Goal: Task Accomplishment & Management: Complete application form

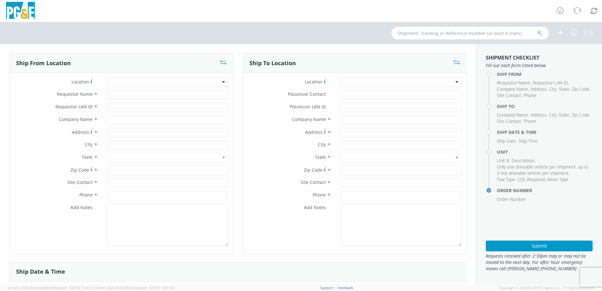
select select "2041093"
drag, startPoint x: 138, startPoint y: 92, endPoint x: 142, endPoint y: 89, distance: 5.2
click at [137, 92] on input "Requestor Name *" at bounding box center [167, 94] width 121 height 9
type input "[PERSON_NAME]"
type input "WBM7"
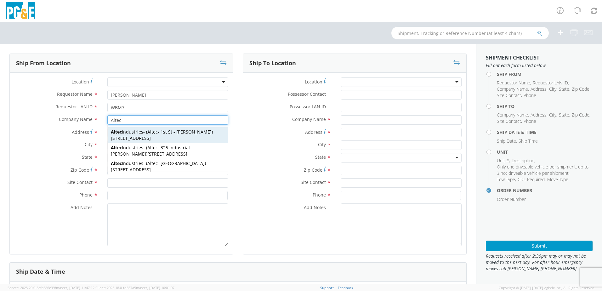
click at [132, 141] on div "Altec Industries - ( Altec - 1st St - [PERSON_NAME] ) [STREET_ADDRESS]" at bounding box center [168, 135] width 120 height 16
type input "Altec Industries"
type input "[STREET_ADDRESS]"
type input "[PERSON_NAME]"
type input "95620"
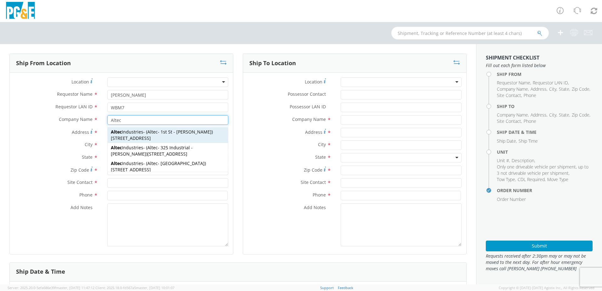
type input "Altec - 1st St - [PERSON_NAME]"
type input "[PHONE_NUMBER]"
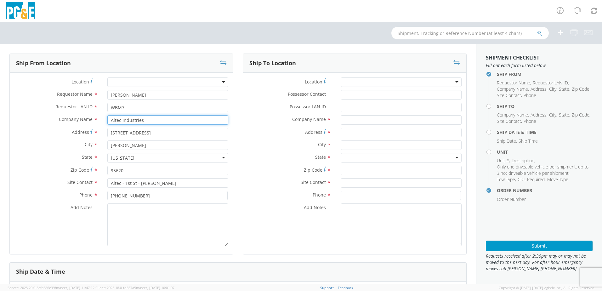
click at [146, 119] on input "Altec Industries" at bounding box center [167, 119] width 121 height 9
click at [129, 121] on input "Altec" at bounding box center [167, 119] width 121 height 9
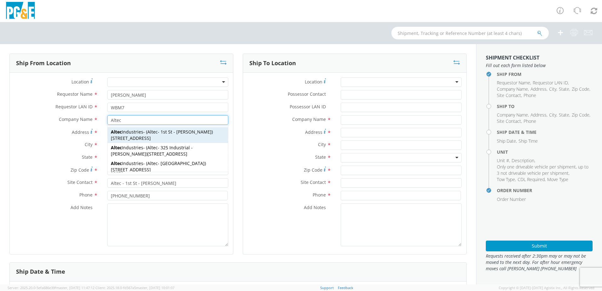
click at [136, 132] on span "Altec Industries" at bounding box center [127, 132] width 32 height 6
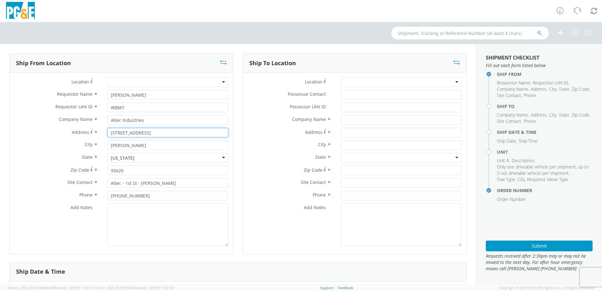
drag, startPoint x: 140, startPoint y: 133, endPoint x: 109, endPoint y: 131, distance: 30.3
click at [109, 131] on input "[STREET_ADDRESS]" at bounding box center [167, 132] width 121 height 9
click at [145, 122] on input "Altec Industries" at bounding box center [167, 119] width 121 height 9
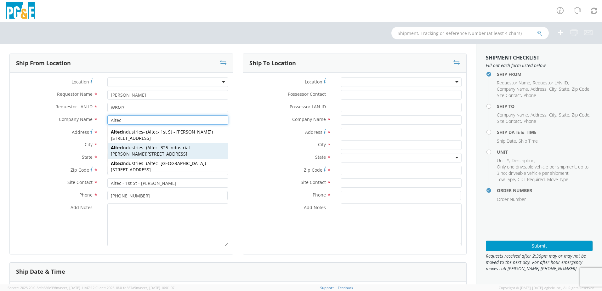
click at [179, 150] on span "Altec - 325 Industrial - [PERSON_NAME]" at bounding box center [152, 151] width 82 height 12
type input "Altec Industries"
type input "[STREET_ADDRESS]"
type input "Altec - 325 Industrial - [PERSON_NAME]"
type input "[PHONE_NUMBER]"
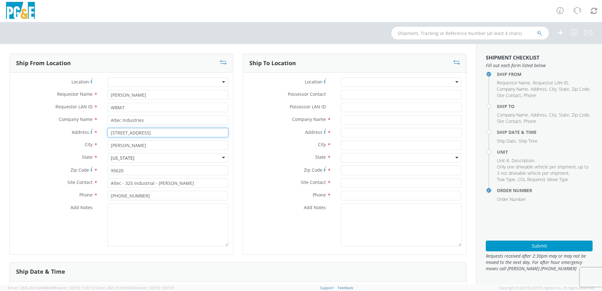
drag, startPoint x: 149, startPoint y: 133, endPoint x: 107, endPoint y: 133, distance: 42.5
click at [107, 133] on input "[STREET_ADDRESS]" at bounding box center [167, 132] width 121 height 9
paste input "[STREET_ADDRESS]"
type input "[STREET_ADDRESS]"
click at [100, 141] on label "City *" at bounding box center [56, 144] width 93 height 8
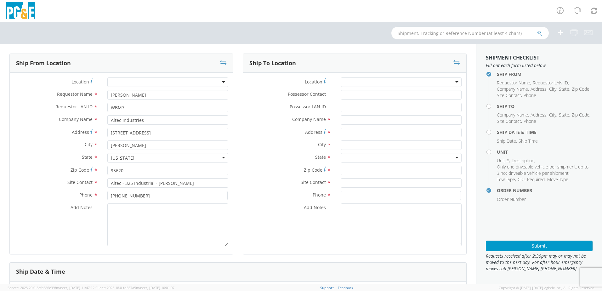
click at [145, 125] on div "Company Name * Altec Industries Altec Altec Industries - ( Altec - 1st [GEOGRAP…" at bounding box center [121, 121] width 223 height 13
click at [145, 120] on input "Altec Industries" at bounding box center [167, 119] width 121 height 9
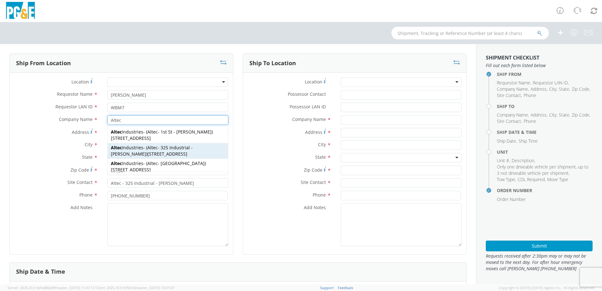
click at [140, 145] on span "Altec Industries" at bounding box center [127, 148] width 32 height 6
type input "Altec Industries"
type input "[STREET_ADDRESS]"
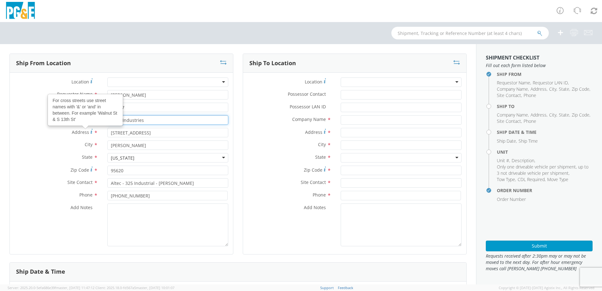
click at [153, 120] on input "Altec Industries" at bounding box center [167, 119] width 121 height 9
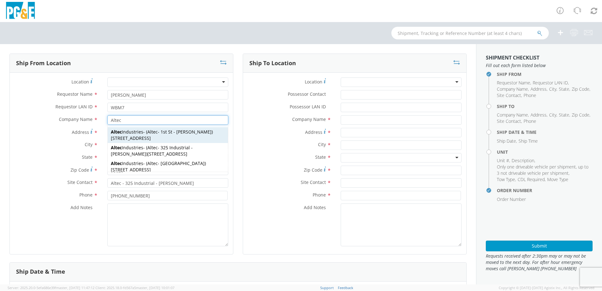
click at [146, 134] on div "Altec Industries - ( Altec - 1st St - [PERSON_NAME] ) [STREET_ADDRESS]" at bounding box center [168, 135] width 120 height 16
type input "Altec Industries"
type input "[STREET_ADDRESS]"
type input "Altec - 1st St - [PERSON_NAME]"
type input "[PHONE_NUMBER]"
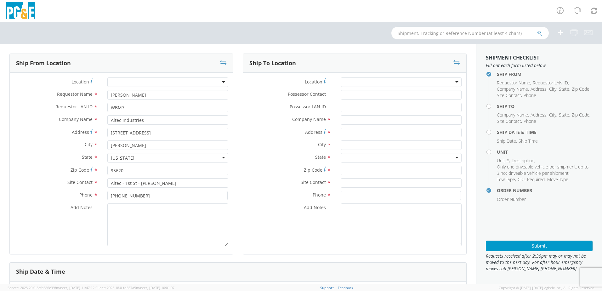
click at [341, 87] on div "Location * (OBSOLETE) [PERSON_NAME] SC - GC TRAILER (OBSOLETE) [GEOGRAPHIC_DATA…" at bounding box center [354, 83] width 223 height 13
click at [344, 84] on input "select-one" at bounding box center [344, 82] width 1 height 6
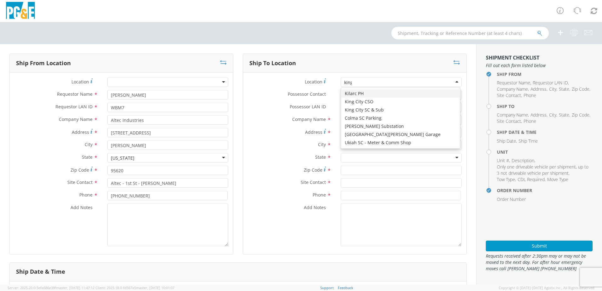
type input "king"
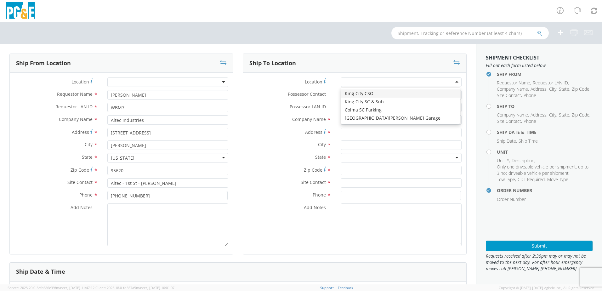
type input "PG&E"
type input "[STREET_ADDRESS]"
type input "King CIty"
type input "93930"
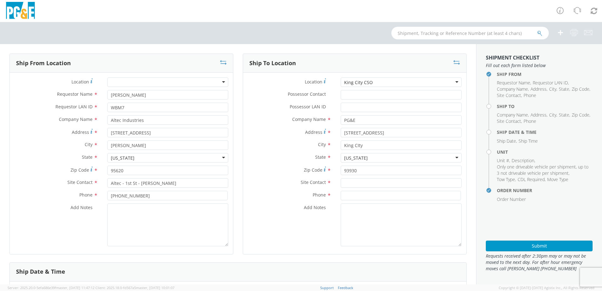
click at [363, 82] on div "King City CSO" at bounding box center [358, 82] width 29 height 6
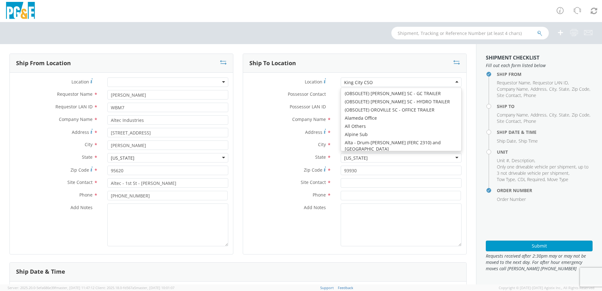
type input "[STREET_ADDRESS]"
type input "[GEOGRAPHIC_DATA]"
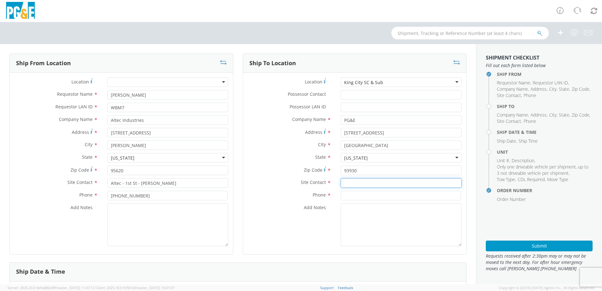
click at [366, 182] on input "text" at bounding box center [401, 182] width 121 height 9
paste input "[PERSON_NAME]"
type input "[PERSON_NAME]"
click at [349, 193] on input at bounding box center [401, 195] width 120 height 9
paste input "[PHONE_NUMBER]"
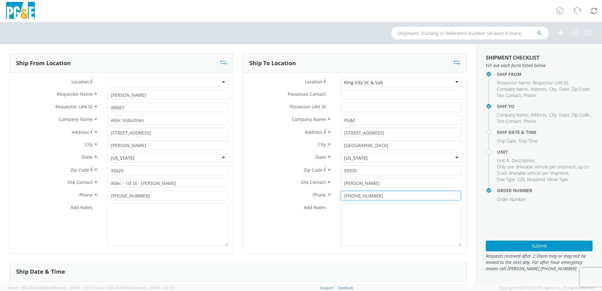
type input "[PHONE_NUMBER]"
click at [349, 215] on textarea "Add Notes *" at bounding box center [401, 225] width 121 height 43
click at [376, 207] on textarea "ALT CONTACT:" at bounding box center [401, 225] width 121 height 43
paste textarea "[PERSON_NAME] @ [PHONE_NUMBER]"
click at [381, 216] on textarea "ALT CONTACT: [PERSON_NAME] @ [PHONE_NUMBER] GARAGE:" at bounding box center [401, 225] width 121 height 43
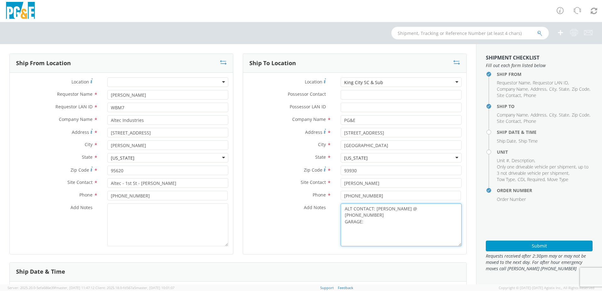
paste textarea "[PHONE_NUMBER]"
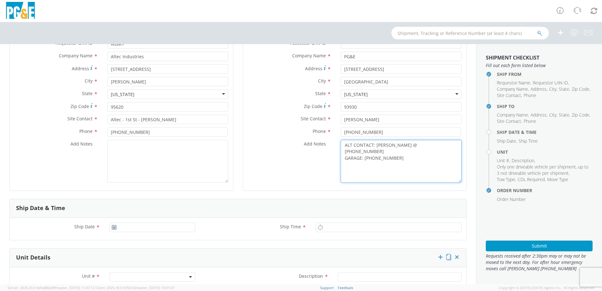
scroll to position [95, 0]
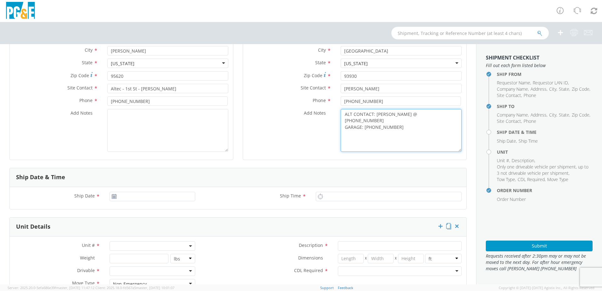
type textarea "ALT CONTACT: [PERSON_NAME] @ [PHONE_NUMBER] GARAGE: [PHONE_NUMBER]"
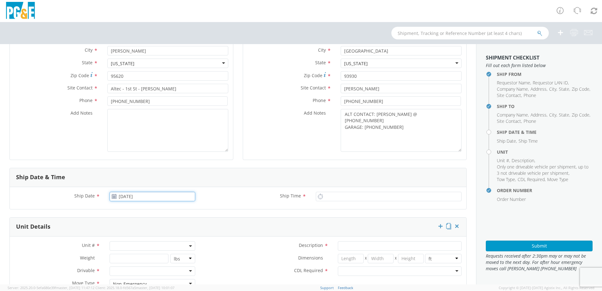
click at [120, 198] on input "[DATE]" at bounding box center [153, 196] width 86 height 9
click at [164, 147] on td "9" at bounding box center [164, 146] width 11 height 9
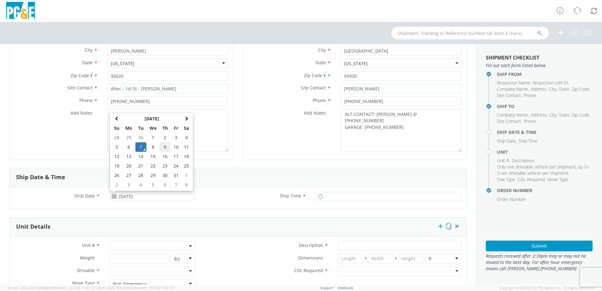
type input "[DATE]"
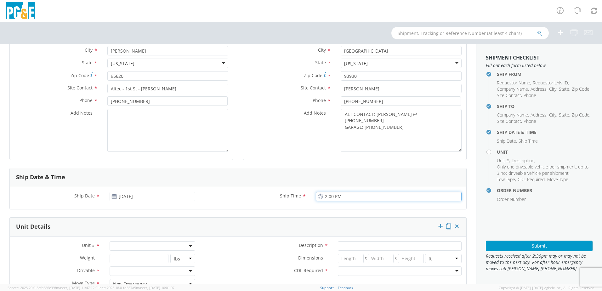
click at [322, 197] on input "2:00 PM" at bounding box center [389, 196] width 146 height 9
type input "8:00 AM"
click at [128, 245] on span at bounding box center [153, 245] width 86 height 9
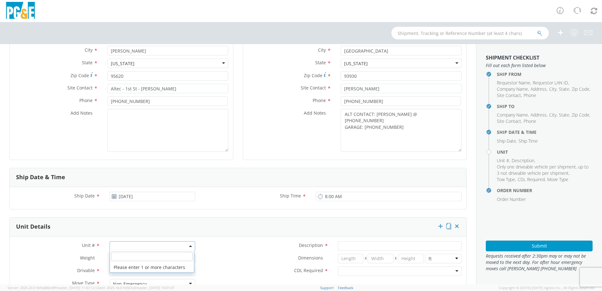
click at [119, 255] on input "search" at bounding box center [152, 256] width 82 height 9
paste input "B45100"
type input "B45100"
type input "TRUCK; TROUBLE W/AERIAL 4X4"
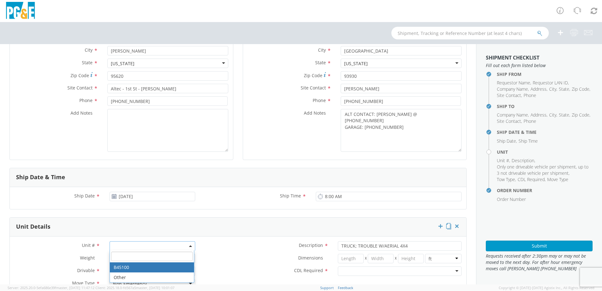
select select "B45100"
select select "? object:null ?"
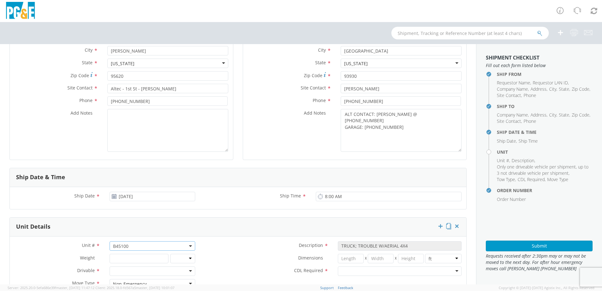
scroll to position [126, 0]
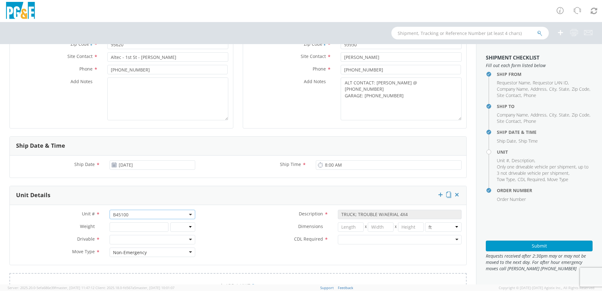
click at [189, 240] on div at bounding box center [153, 239] width 86 height 9
click at [348, 241] on div at bounding box center [400, 239] width 124 height 9
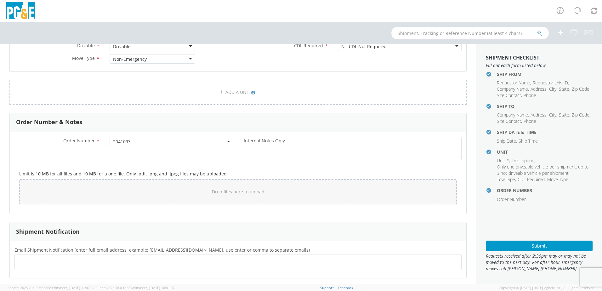
scroll to position [321, 0]
click at [67, 255] on div at bounding box center [237, 260] width 447 height 16
click at [69, 267] on div at bounding box center [237, 260] width 447 height 16
paste input "[EMAIL_ADDRESS][DOMAIN_NAME]"
type input "[EMAIL_ADDRESS][DOMAIN_NAME]"
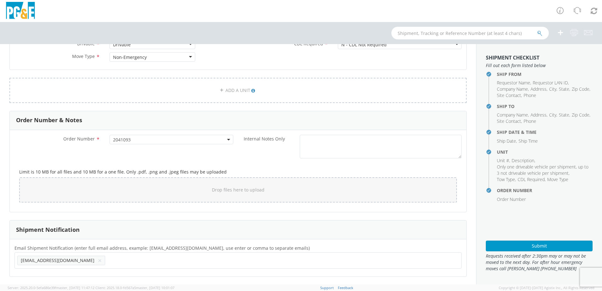
scroll to position [0, 0]
click at [85, 261] on ul "[EMAIL_ADDRESS][DOMAIN_NAME] ×" at bounding box center [238, 260] width 442 height 11
paste input "[EMAIL_ADDRESS][PERSON_NAME][DOMAIN_NAME]"
type input "[EMAIL_ADDRESS][PERSON_NAME][DOMAIN_NAME]"
click at [152, 260] on ul "[EMAIL_ADDRESS][DOMAIN_NAME] × [EMAIL_ADDRESS][PERSON_NAME][DOMAIN_NAME] ×" at bounding box center [238, 260] width 442 height 11
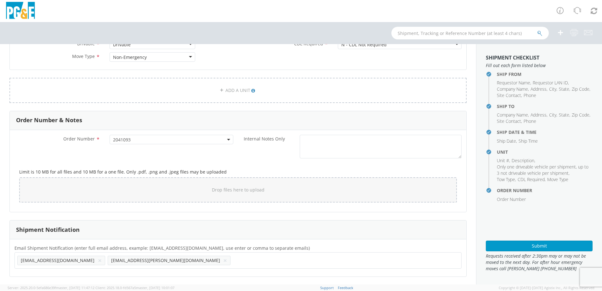
paste input "[EMAIL_ADDRESS][PERSON_NAME][DOMAIN_NAME]"
type input "[EMAIL_ADDRESS][PERSON_NAME][DOMAIN_NAME]"
click at [214, 261] on ul "[EMAIL_ADDRESS][DOMAIN_NAME] × [EMAIL_ADDRESS][PERSON_NAME][DOMAIN_NAME] × [EMA…" at bounding box center [238, 260] width 442 height 11
paste input "[PERSON_NAME][EMAIL_ADDRESS][PERSON_NAME][DOMAIN_NAME]"
type input "[PERSON_NAME][EMAIL_ADDRESS][PERSON_NAME][DOMAIN_NAME]"
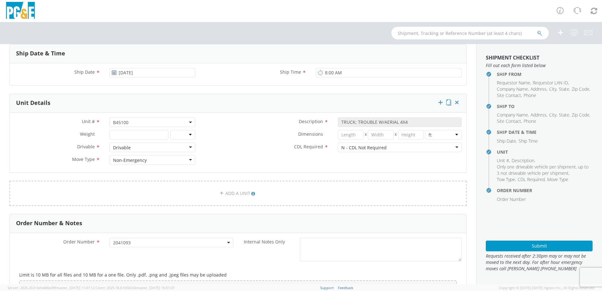
scroll to position [221, 0]
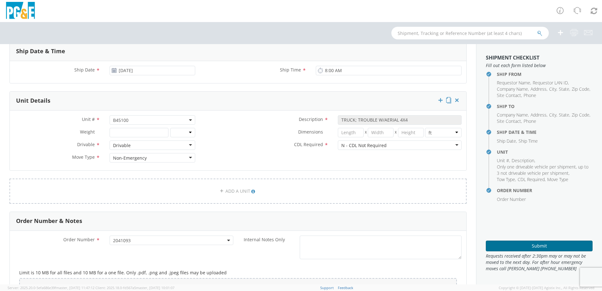
click at [519, 247] on button "Submit" at bounding box center [539, 246] width 107 height 11
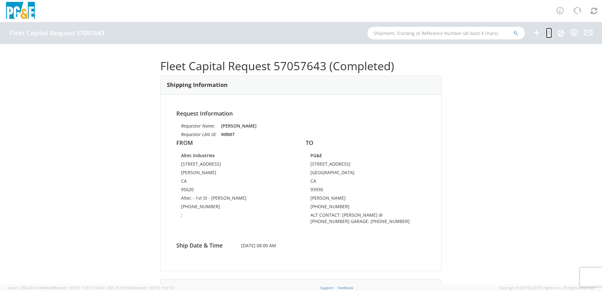
click at [548, 35] on icon at bounding box center [549, 33] width 6 height 8
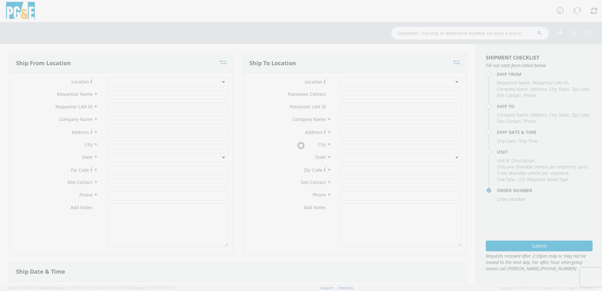
type input "[PERSON_NAME]"
type input "WBM7"
type input "Altec Industries"
type input "[STREET_ADDRESS]"
type input "[PERSON_NAME]"
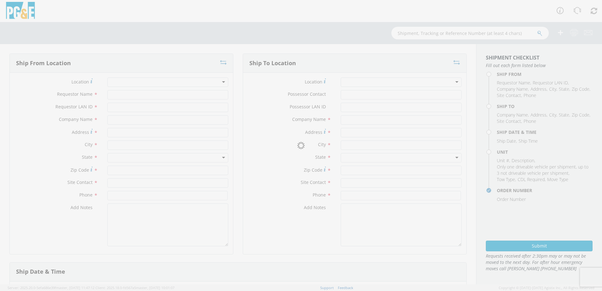
type input "95620"
type input "Altec - 1st St - [PERSON_NAME]"
type input "[PHONE_NUMBER]"
type textarea ";"
type input "PG&E"
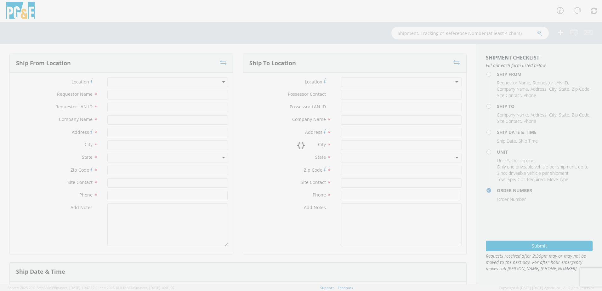
type input "[STREET_ADDRESS]"
type input "[GEOGRAPHIC_DATA]"
type input "93930"
type input "[PERSON_NAME]"
type input "[PHONE_NUMBER]"
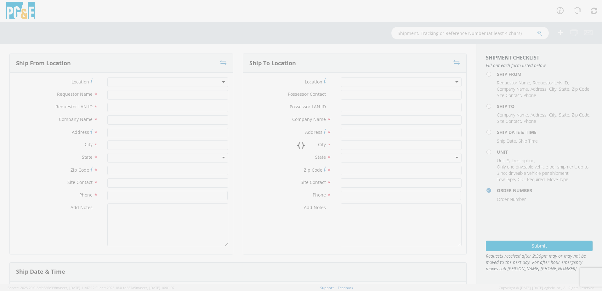
type textarea "ALT CONTACT: [PERSON_NAME] @ [PHONE_NUMBER] GARAGE: [PHONE_NUMBER]"
type input "[DATE]"
type input "8:00 AM"
type input "TRUCK; TROUBLE W/AERIAL 4X4"
type input "0"
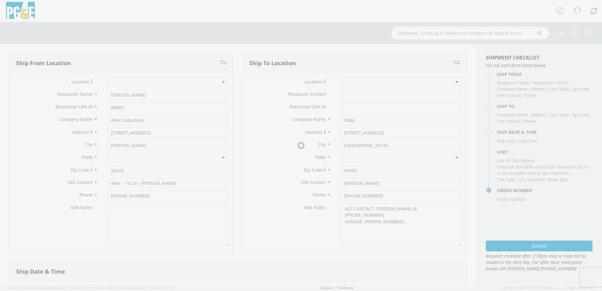
select select "B45100"
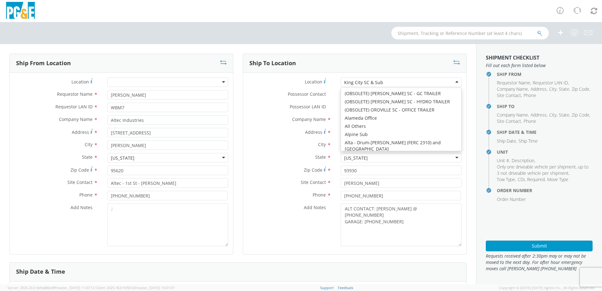
click at [383, 83] on div "King City SC & Sub" at bounding box center [401, 81] width 121 height 9
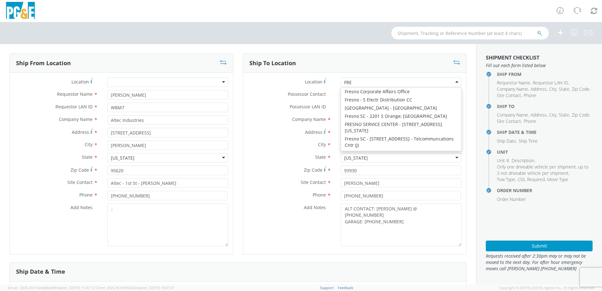
scroll to position [2, 0]
type input "[GEOGRAPHIC_DATA]"
type input "[STREET_ADDRESS]"
type input "[GEOGRAPHIC_DATA]"
type input "93725"
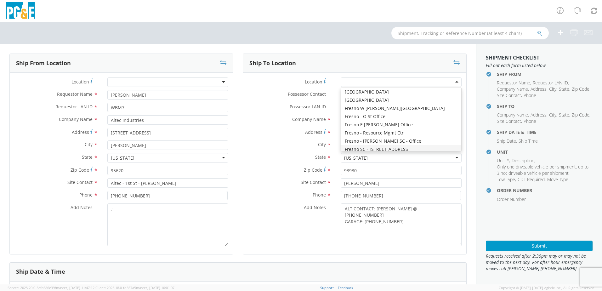
type input "[PHONE_NUMBER]"
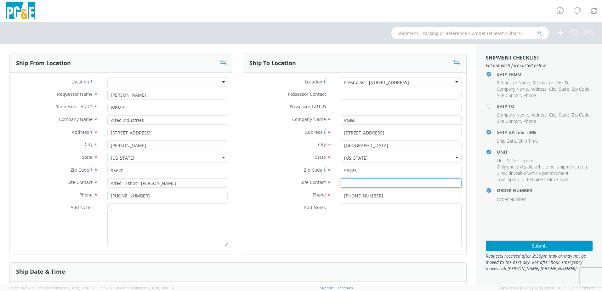
click at [349, 184] on input "text" at bounding box center [401, 182] width 121 height 9
paste input "[PERSON_NAME]"
type input "[PERSON_NAME]"
click at [373, 198] on input "[PHONE_NUMBER]" at bounding box center [401, 195] width 120 height 9
drag, startPoint x: 372, startPoint y: 198, endPoint x: 322, endPoint y: 198, distance: 50.1
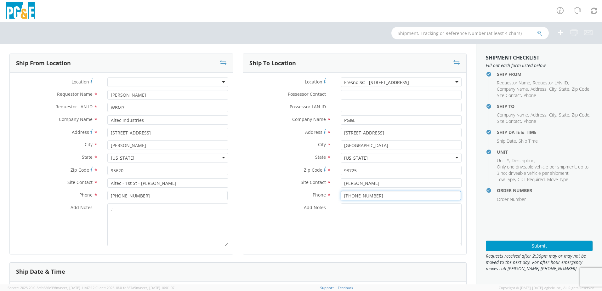
click at [322, 198] on div "Phone * [PHONE_NUMBER]" at bounding box center [354, 195] width 223 height 9
paste input "217-944"
type input "[PHONE_NUMBER]"
click at [346, 210] on textarea "Add Notes *" at bounding box center [401, 225] width 121 height 43
click at [378, 211] on textarea "ALT CONTACT:" at bounding box center [401, 225] width 121 height 43
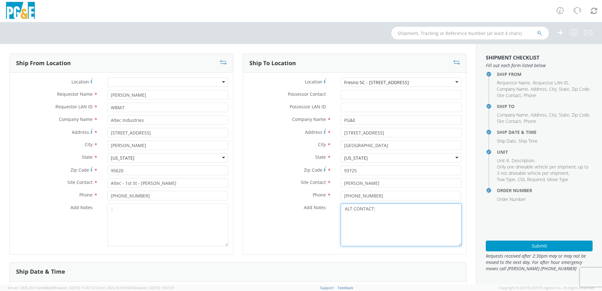
paste textarea "[PERSON_NAME] @ [PHONE_NUMBER]"
click at [376, 218] on textarea "ALT CONTACT: [PERSON_NAME] @ [PHONE_NUMBER] GARAGE:" at bounding box center [401, 225] width 121 height 43
paste textarea "[PHONE_NUMBER]"
type textarea "ALT CONTACT: [PERSON_NAME] @ [PHONE_NUMBER] GARAGE: [PHONE_NUMBER]"
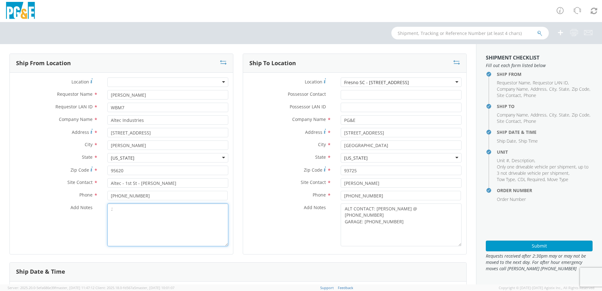
click at [161, 219] on textarea ";" at bounding box center [167, 225] width 121 height 43
drag, startPoint x: 390, startPoint y: 215, endPoint x: 342, endPoint y: 205, distance: 48.6
click at [342, 205] on textarea "ALT CONTACT: [PERSON_NAME] @ [PHONE_NUMBER] GARAGE: [PHONE_NUMBER]" at bounding box center [401, 225] width 121 height 43
click at [415, 229] on textarea "ALT CONTACT: [PERSON_NAME] @ [PHONE_NUMBER] GARAGE: [PHONE_NUMBER]" at bounding box center [401, 225] width 121 height 43
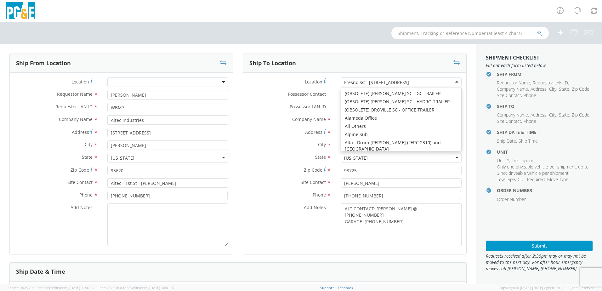
click at [416, 82] on div "Fresno SC - [STREET_ADDRESS]" at bounding box center [401, 81] width 121 height 9
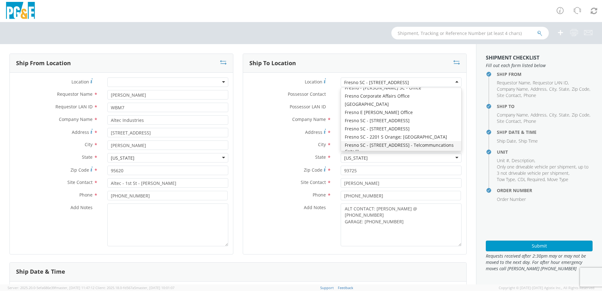
scroll to position [1184, 0]
type input "[STREET_ADDRESS][US_STATE]"
type input "[GEOGRAPHIC_DATA]"
type input "93702"
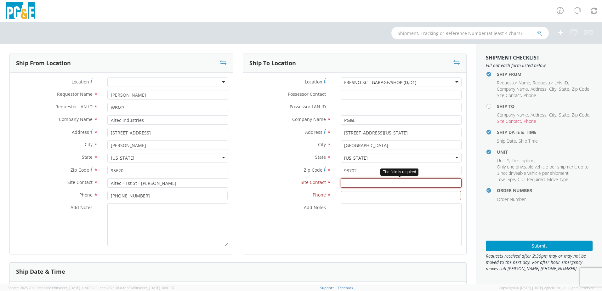
click at [345, 181] on input "text" at bounding box center [401, 182] width 121 height 9
drag, startPoint x: 339, startPoint y: 179, endPoint x: 346, endPoint y: 183, distance: 8.2
click at [341, 179] on input "text" at bounding box center [401, 182] width 121 height 9
paste input "[PERSON_NAME]"
type input "[PERSON_NAME]"
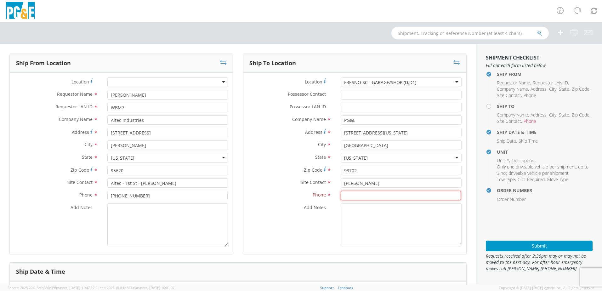
click at [344, 195] on input at bounding box center [401, 195] width 120 height 9
paste input "[PHONE_NUMBER]"
type input "[PHONE_NUMBER]"
click at [359, 222] on textarea "Add Notes *" at bounding box center [401, 225] width 121 height 43
drag, startPoint x: 384, startPoint y: 206, endPoint x: 388, endPoint y: 207, distance: 4.2
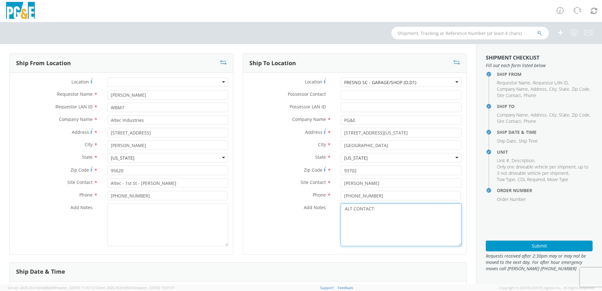
click at [385, 206] on textarea "ALT CONTACT:" at bounding box center [401, 225] width 121 height 43
paste textarea "[PERSON_NAME] @ [PHONE_NUMBER]"
click at [365, 217] on textarea "ALT CONTACT: [PERSON_NAME] @ [PHONE_NUMBER] GARAGE:" at bounding box center [401, 225] width 121 height 43
paste textarea "[PHONE_NUMBER]"
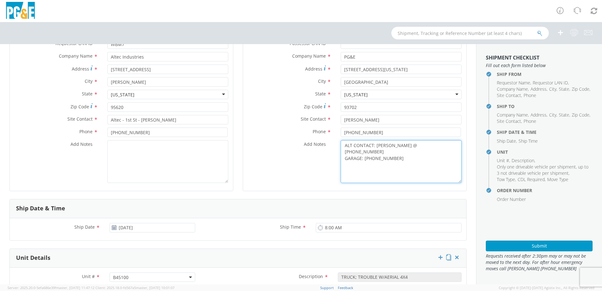
scroll to position [158, 0]
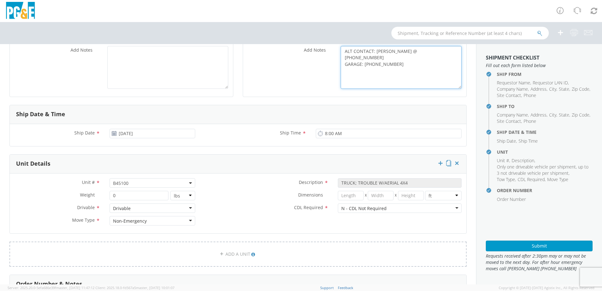
type textarea "ALT CONTACT: [PERSON_NAME] @ [PHONE_NUMBER] GARAGE: [PHONE_NUMBER]"
click at [134, 185] on span "B45100" at bounding box center [152, 183] width 79 height 6
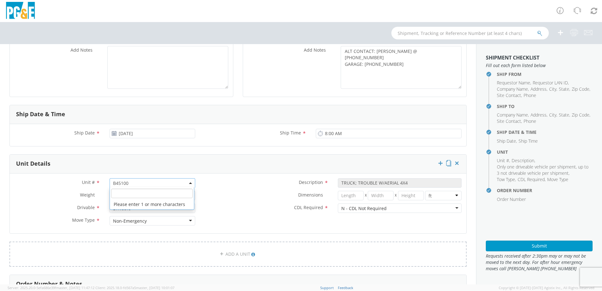
click at [125, 194] on input "search" at bounding box center [152, 193] width 82 height 9
paste input "B45119"
type input "B45119"
select select "B45119"
select select "? object:null ?"
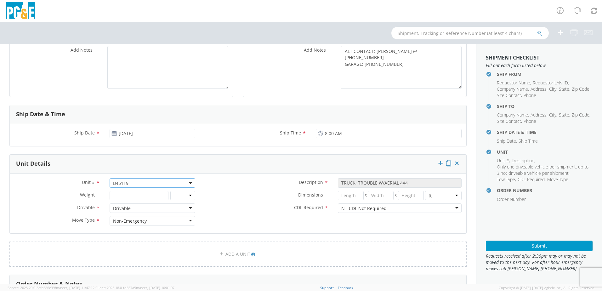
click at [240, 204] on label "CDL Required *" at bounding box center [266, 208] width 133 height 8
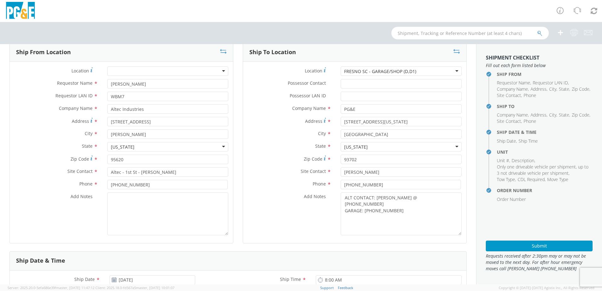
scroll to position [0, 0]
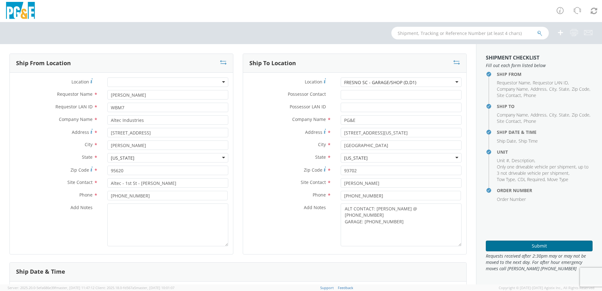
click at [534, 248] on button "Submit" at bounding box center [539, 246] width 107 height 11
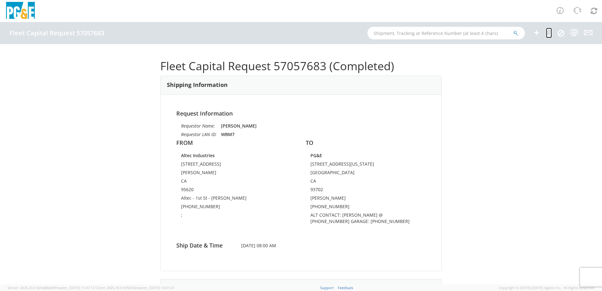
click at [550, 32] on icon at bounding box center [549, 33] width 6 height 8
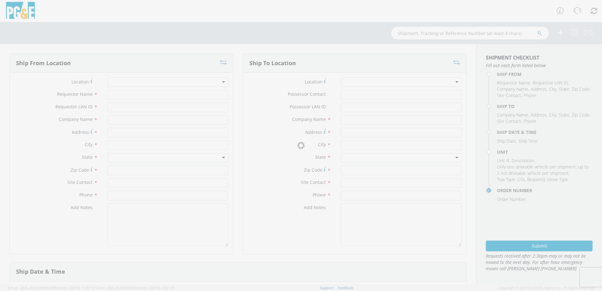
type input "[PERSON_NAME]"
type input "WBM7"
type input "Altec Industries"
type input "[STREET_ADDRESS]"
type input "[PERSON_NAME]"
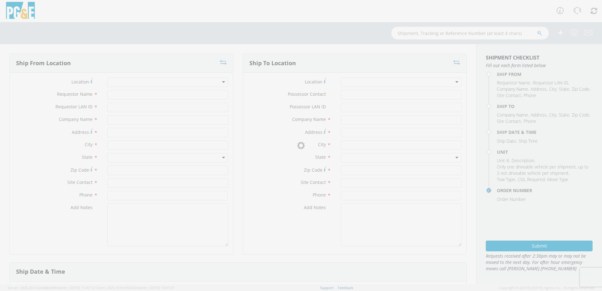
type input "95620"
type input "Altec - 1st St - [PERSON_NAME]"
type input "[PHONE_NUMBER]"
type textarea ";"
type input "PG&E"
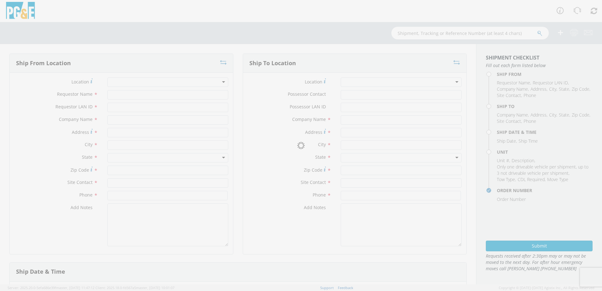
type input "[STREET_ADDRESS][US_STATE]"
type input "[GEOGRAPHIC_DATA]"
type input "93702"
type input "[PERSON_NAME]"
type input "[PHONE_NUMBER]"
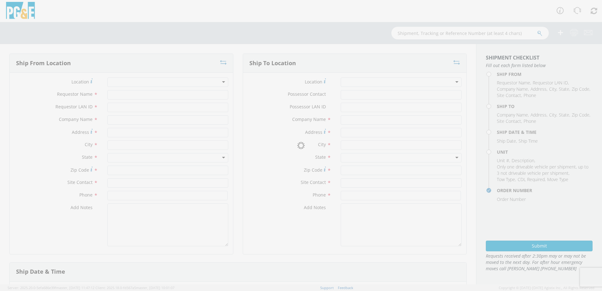
type textarea "ALT CONTACT: [PERSON_NAME] @ [PHONE_NUMBER] GARAGE: [PHONE_NUMBER]"
type input "[DATE]"
type input "8:00 AM"
type input "TRUCK; TROUBLE W/AERIAL 4X4"
type input "0"
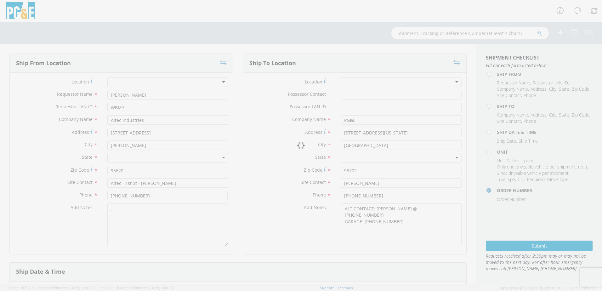
select select "B45119"
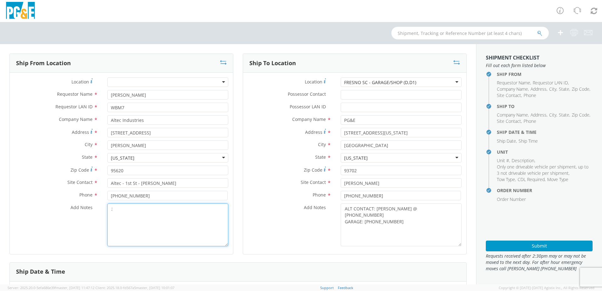
click at [123, 209] on textarea ";" at bounding box center [167, 225] width 121 height 43
click at [430, 83] on div "FRESNO SC - GARAGE/SHOP (D,D1)" at bounding box center [401, 81] width 121 height 9
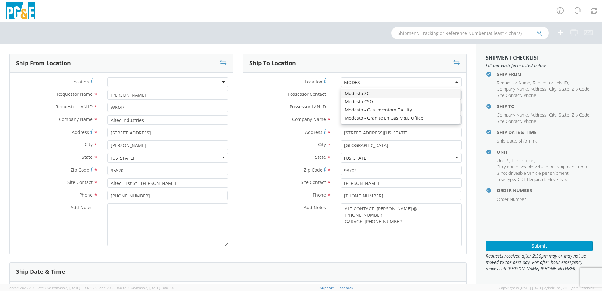
type input "MODEST"
type input "[STREET_ADDRESS][PERSON_NAME]"
type input "MODESTO"
type input "95351"
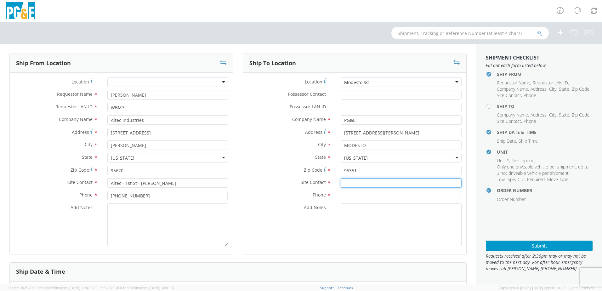
click at [347, 182] on input "text" at bounding box center [401, 182] width 121 height 9
paste input "[PERSON_NAME]"
type input "[PERSON_NAME]"
click at [365, 195] on input at bounding box center [401, 195] width 120 height 9
paste input "[PHONE_NUMBER]"
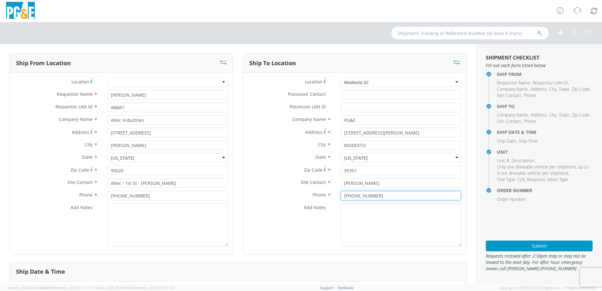
type input "[PHONE_NUMBER]"
click at [346, 204] on textarea "Add Notes *" at bounding box center [401, 225] width 121 height 43
click at [377, 210] on textarea "ALT CONTACT:" at bounding box center [401, 225] width 121 height 43
paste textarea "[PERSON_NAME] @ [PHONE_NUMBER]"
click at [365, 220] on textarea "ALT CONTACT: [PERSON_NAME] @ [PHONE_NUMBER] GARAGE:" at bounding box center [401, 225] width 121 height 43
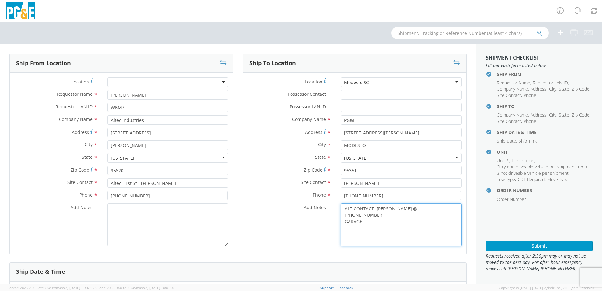
paste textarea "[PHONE_NUMBER]"
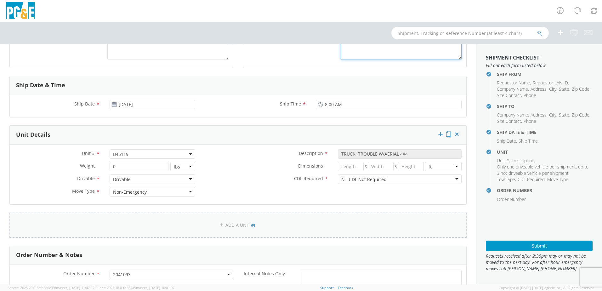
scroll to position [189, 0]
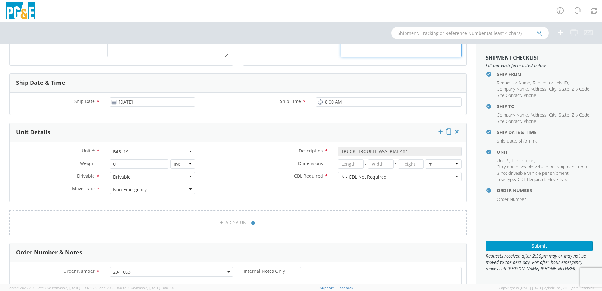
type textarea "ALT CONTACT: [PERSON_NAME] @ [PHONE_NUMBER] GARAGE: [PHONE_NUMBER]"
click at [136, 148] on span "B45119" at bounding box center [153, 151] width 86 height 9
click at [130, 159] on input "search" at bounding box center [152, 161] width 82 height 9
paste input "B45122"
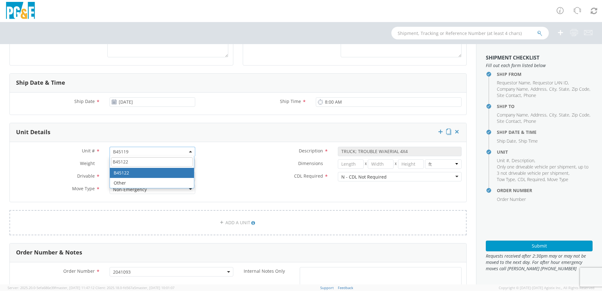
type input "B45122"
select select "B45122"
select select "? object:null ?"
click at [233, 170] on div "Dimensions * X X in cm ft" at bounding box center [333, 165] width 267 height 13
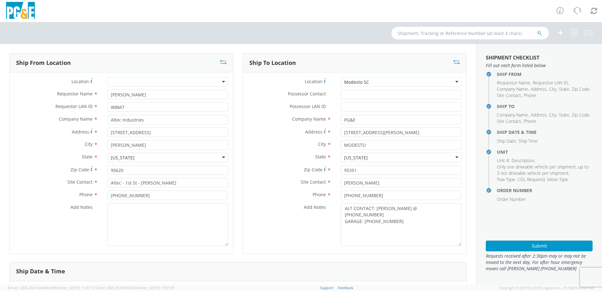
scroll to position [0, 0]
click at [515, 246] on button "Submit" at bounding box center [539, 246] width 107 height 11
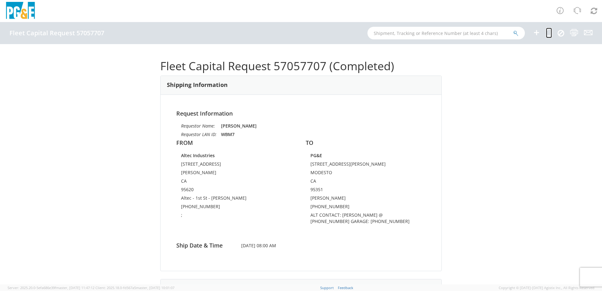
click at [550, 34] on icon at bounding box center [549, 33] width 6 height 8
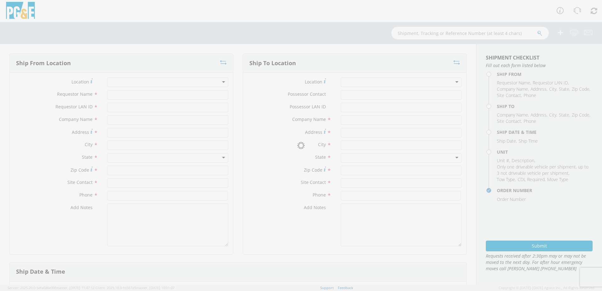
type input "[PERSON_NAME]"
type input "WBM7"
type input "Altec Industries"
type input "[STREET_ADDRESS]"
type input "[PERSON_NAME]"
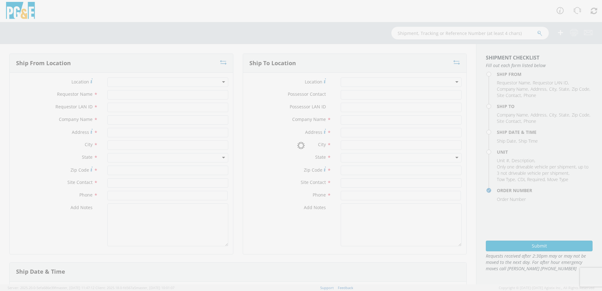
type input "95620"
type input "Altec - 1st St - [PERSON_NAME]"
type input "[PHONE_NUMBER]"
type textarea ";"
type input "PG&E"
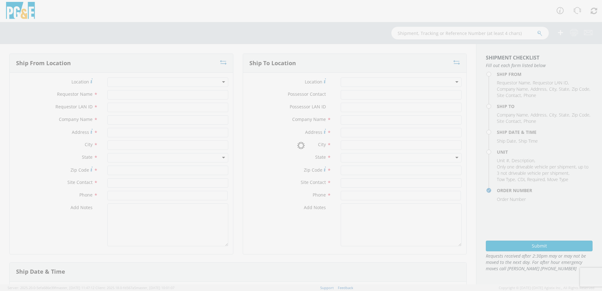
type input "[STREET_ADDRESS][PERSON_NAME]"
type input "MODESTO"
type input "95351"
type input "[PERSON_NAME]"
type input "[PHONE_NUMBER]"
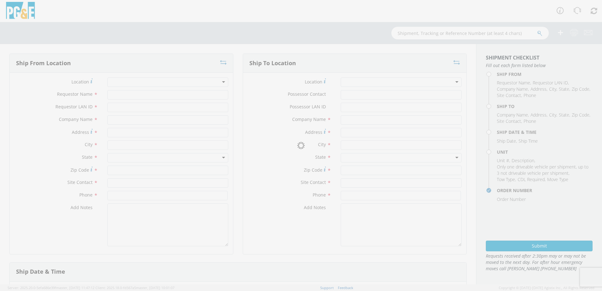
type textarea "ALT CONTACT: [PERSON_NAME] @ [PHONE_NUMBER] GARAGE: [PHONE_NUMBER]"
type input "[DATE]"
type input "8:00 AM"
type input "TRUCK; TROUBLE W/AERIAL 4X4"
type input "0"
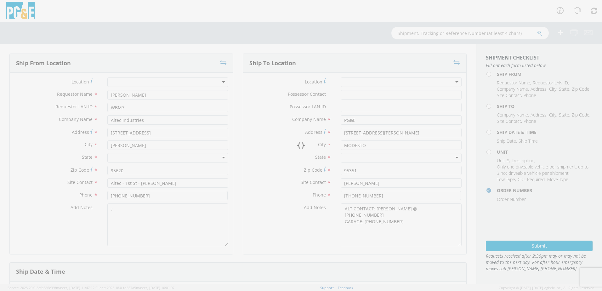
select select "B45122"
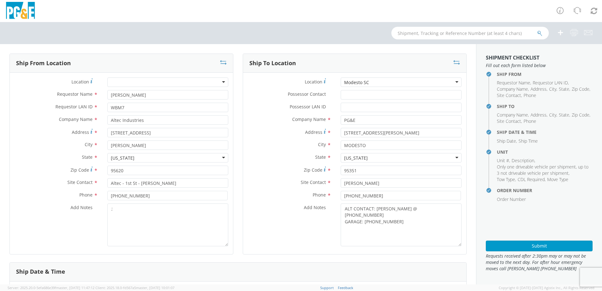
click at [413, 89] on div "Location * Modesto SC Modesto SC (OBSOLETE) [PERSON_NAME] SC - GC TRAILER (OBSO…" at bounding box center [354, 83] width 223 height 13
click at [404, 83] on div "Modesto SC" at bounding box center [401, 81] width 121 height 9
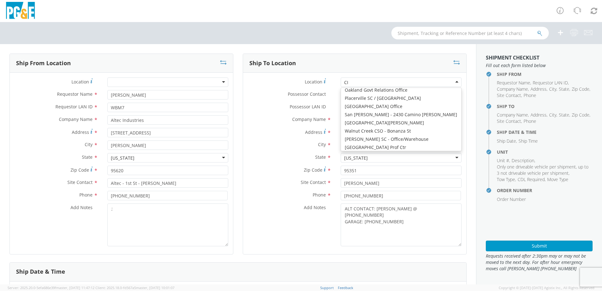
scroll to position [2, 0]
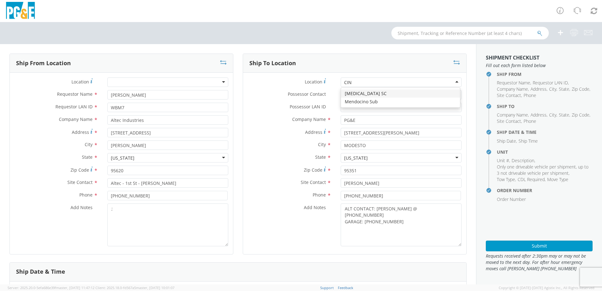
type input "CINN"
type input "[STREET_ADDRESS]"
type input "[GEOGRAPHIC_DATA][PERSON_NAME]"
type input "95126"
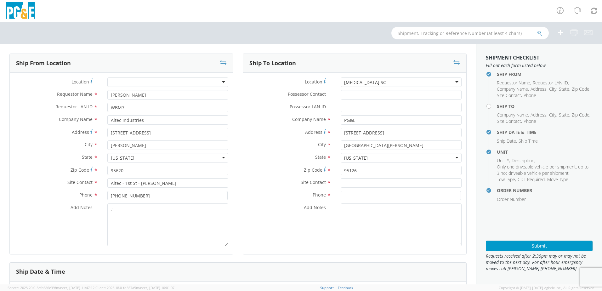
scroll to position [0, 0]
click at [352, 179] on input "text" at bounding box center [401, 182] width 121 height 9
paste input "[PERSON_NAME]"
type input "[PERSON_NAME]"
click at [344, 193] on input at bounding box center [401, 195] width 120 height 9
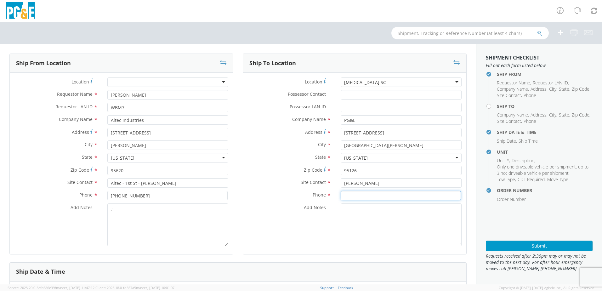
paste input "[PHONE_NUMBER]"
type input "[PHONE_NUMBER]"
click at [347, 214] on textarea "Add Notes *" at bounding box center [401, 225] width 121 height 43
click at [377, 211] on textarea "ALT CONTACT:" at bounding box center [401, 225] width 121 height 43
paste textarea "[PERSON_NAME] @ [PHONE_NUMBER]"
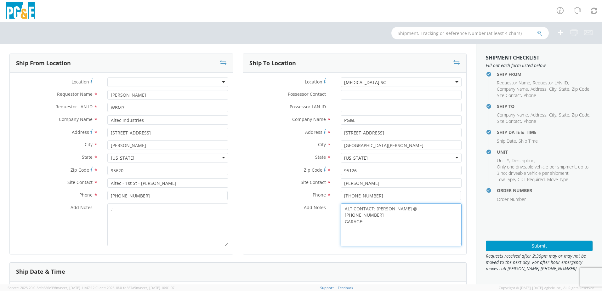
click at [370, 219] on textarea "ALT CONTACT: [PERSON_NAME] @ [PHONE_NUMBER] GARAGE:" at bounding box center [401, 225] width 121 height 43
paste textarea "[PHONE_NUMBER]"
type textarea "ALT CONTACT: [PERSON_NAME] @ [PHONE_NUMBER] GARAGE: [PHONE_NUMBER]"
click at [124, 214] on textarea ";" at bounding box center [167, 225] width 121 height 43
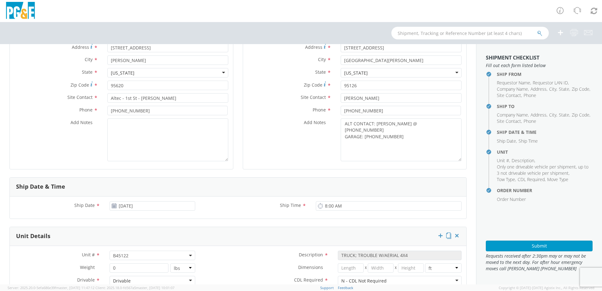
scroll to position [95, 0]
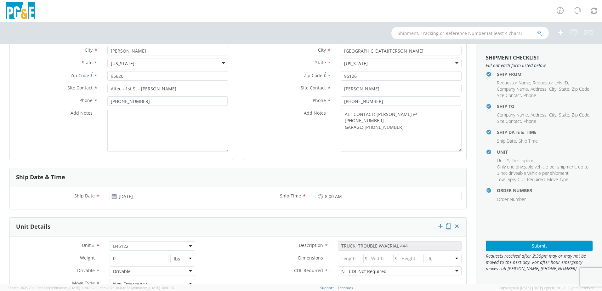
click at [131, 249] on span "B45122" at bounding box center [152, 246] width 79 height 6
click at [121, 257] on input "search" at bounding box center [152, 256] width 82 height 9
paste input "B45133"
type input "B45133"
type input "19500"
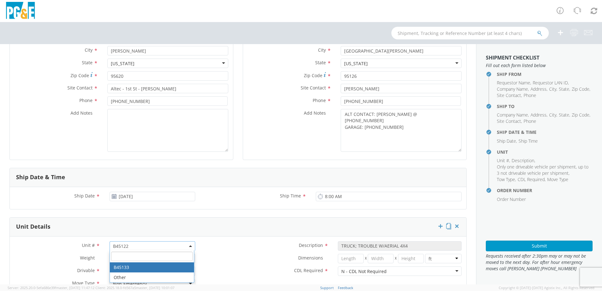
select select "B45133"
click at [232, 258] on label "Dimensions *" at bounding box center [266, 258] width 133 height 8
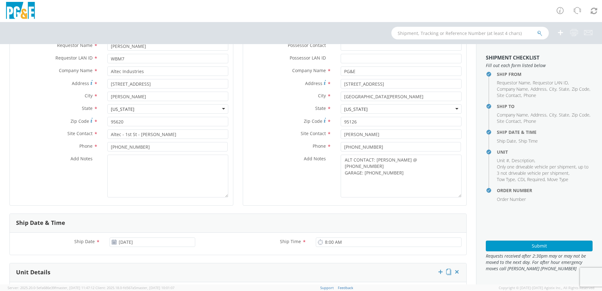
scroll to position [0, 0]
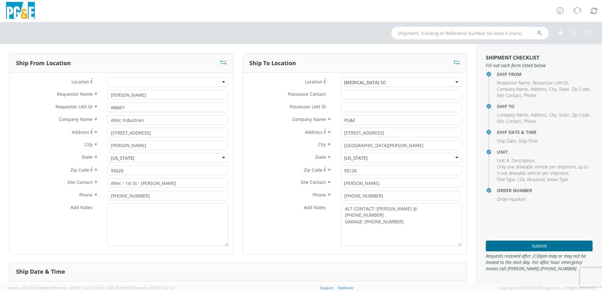
click at [546, 244] on button "Submit" at bounding box center [539, 246] width 107 height 11
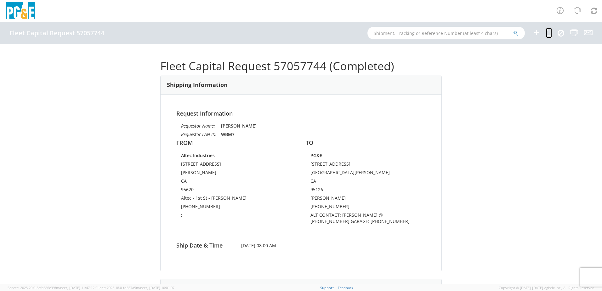
click at [549, 31] on icon at bounding box center [549, 33] width 6 height 8
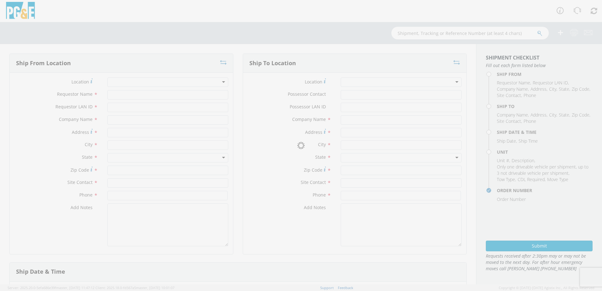
type input "[PERSON_NAME]"
type input "WBM7"
type input "Altec Industries"
type input "[STREET_ADDRESS]"
type input "[PERSON_NAME]"
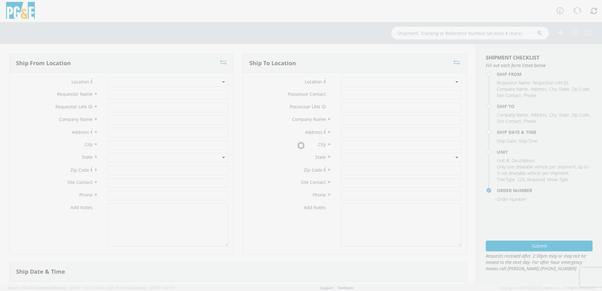
type input "95620"
type input "Altec - 1st St - [PERSON_NAME]"
type input "[PHONE_NUMBER]"
type textarea ";"
type input "PG&E"
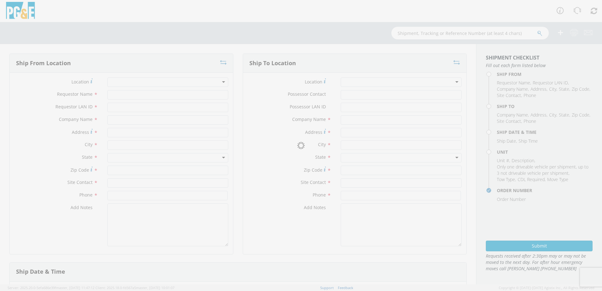
type input "[STREET_ADDRESS]"
type input "[GEOGRAPHIC_DATA][PERSON_NAME]"
type input "95126"
type input "[PERSON_NAME]"
type input "[PHONE_NUMBER]"
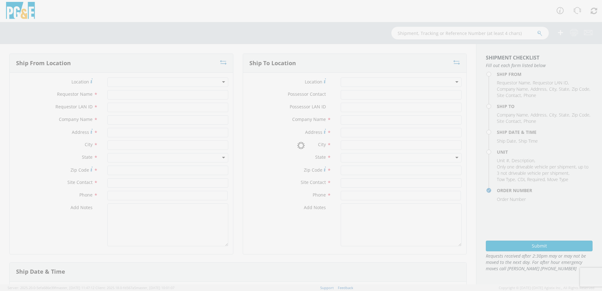
type textarea "ALT CONTACT: [PERSON_NAME] @ [PHONE_NUMBER] GARAGE: [PHONE_NUMBER]"
type input "[DATE]"
type input "8:00 AM"
type input "TRUCK; TROUBLE W/AERIAL 4X4"
type input "19500"
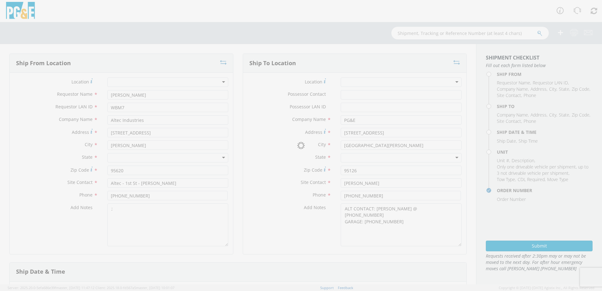
select select "B45133"
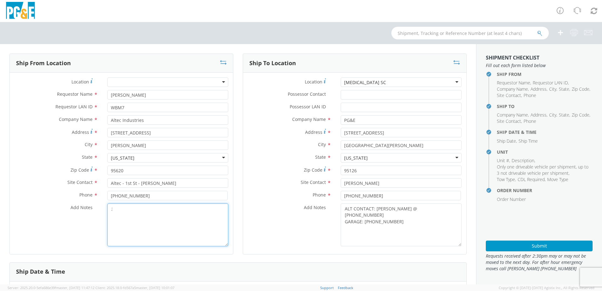
click at [142, 205] on textarea ";" at bounding box center [167, 225] width 121 height 43
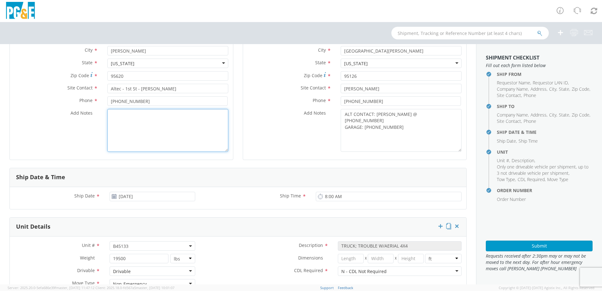
scroll to position [126, 0]
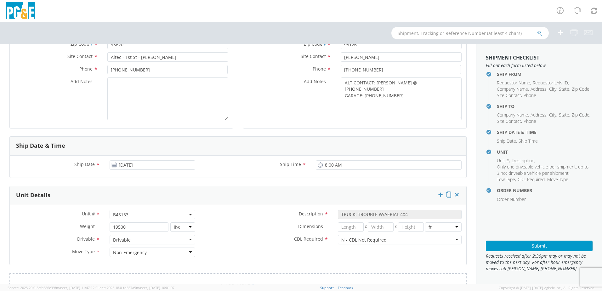
click at [132, 218] on span "B45133" at bounding box center [153, 214] width 86 height 9
click at [127, 227] on input "search" at bounding box center [152, 224] width 82 height 9
paste input "B45354"
type input "B45354"
select select "B45354"
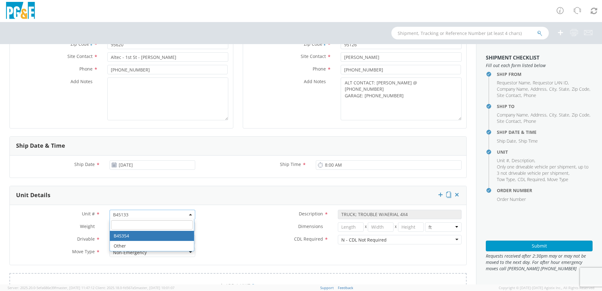
select select "? object:null ?"
click at [230, 234] on div "Dimensions * X X in cm ft" at bounding box center [333, 228] width 267 height 13
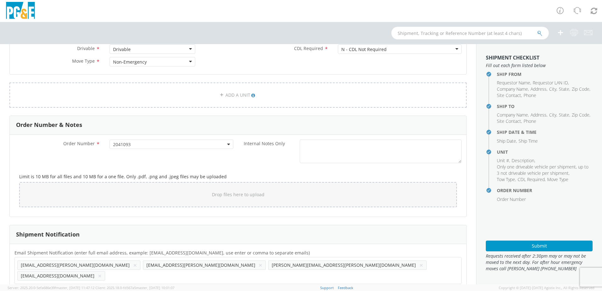
scroll to position [322, 0]
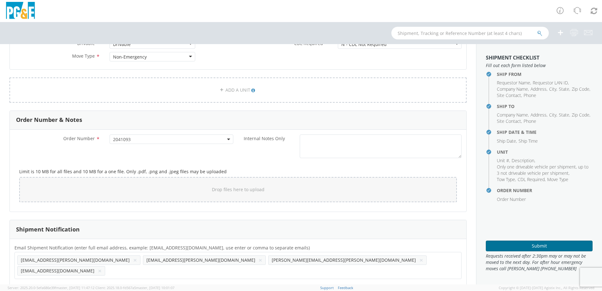
click at [519, 244] on button "Submit" at bounding box center [539, 246] width 107 height 11
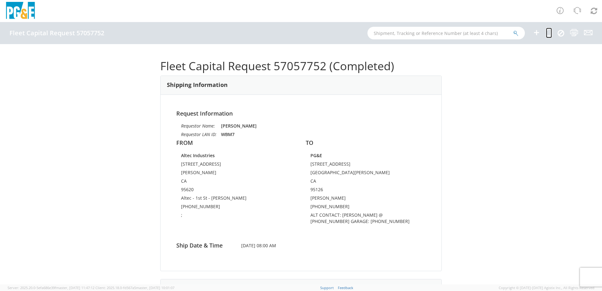
click at [551, 33] on icon at bounding box center [549, 33] width 6 height 8
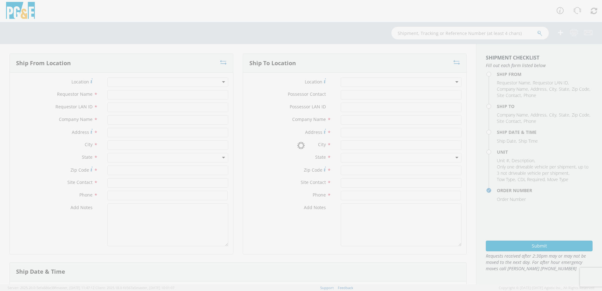
type input "[PERSON_NAME]"
type input "WBM7"
type input "Altec Industries"
type input "[STREET_ADDRESS]"
type input "[PERSON_NAME]"
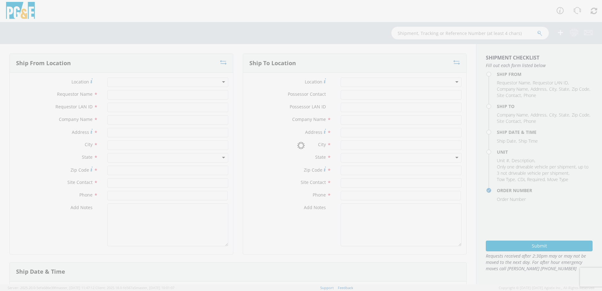
type input "95620"
type input "Altec - 1st St - [PERSON_NAME]"
type input "[PHONE_NUMBER]"
type textarea ";"
type input "PG&E"
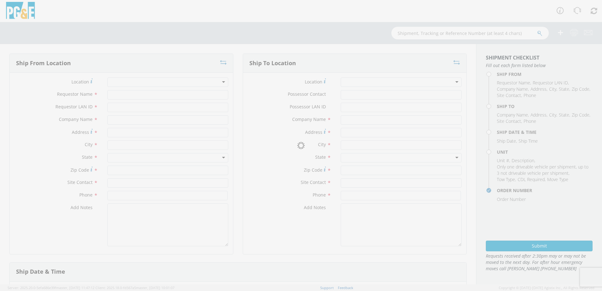
type input "[STREET_ADDRESS]"
type input "[GEOGRAPHIC_DATA][PERSON_NAME]"
type input "95126"
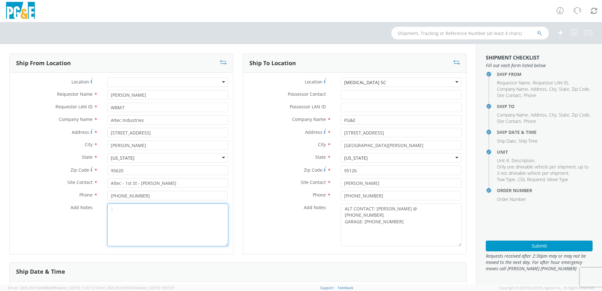
click at [143, 210] on textarea ";" at bounding box center [167, 225] width 121 height 43
click at [385, 86] on div "[MEDICAL_DATA] SC" at bounding box center [401, 81] width 121 height 9
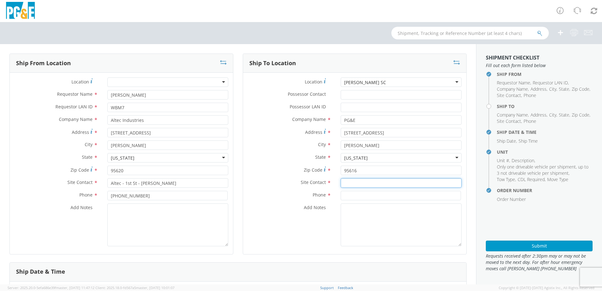
click at [347, 181] on input "text" at bounding box center [401, 182] width 121 height 9
paste input "[PERSON_NAME]"
click at [345, 194] on input at bounding box center [401, 195] width 120 height 9
paste input "[PHONE_NUMBER]"
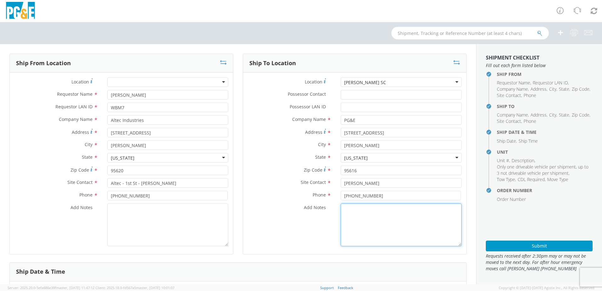
click at [361, 211] on textarea "Add Notes *" at bounding box center [401, 225] width 121 height 43
click at [385, 212] on textarea "ALT CONTACT:" at bounding box center [401, 225] width 121 height 43
paste textarea "[PERSON_NAME] @ [PHONE_NUMBER]"
click at [383, 219] on textarea "ALT CONTACT: [PERSON_NAME] @ [PHONE_NUMBER] GARAGE:" at bounding box center [401, 225] width 121 height 43
paste textarea "[PHONE_NUMBER]"
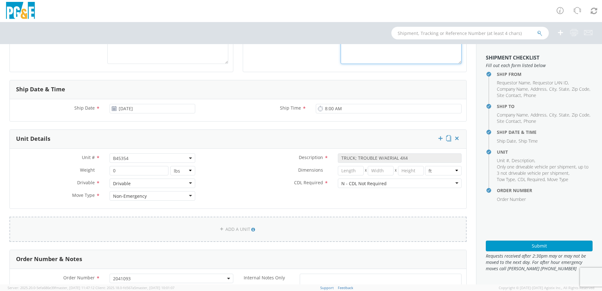
scroll to position [189, 0]
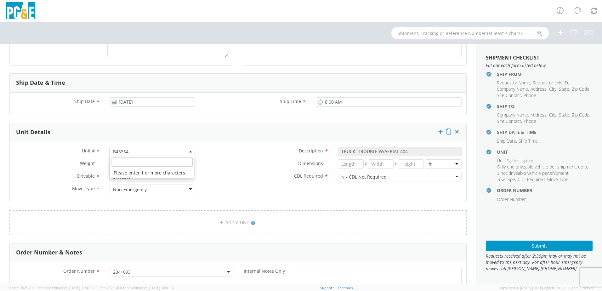
click at [133, 149] on span "B45354" at bounding box center [152, 152] width 79 height 6
click at [129, 157] on span at bounding box center [152, 162] width 84 height 12
click at [129, 160] on input "search" at bounding box center [152, 161] width 82 height 9
paste input "B45220"
click at [283, 178] on label "CDL Required *" at bounding box center [266, 176] width 133 height 8
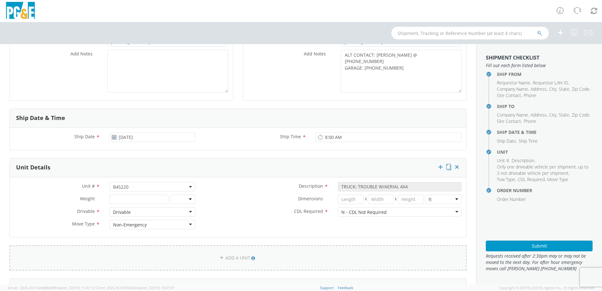
scroll to position [158, 0]
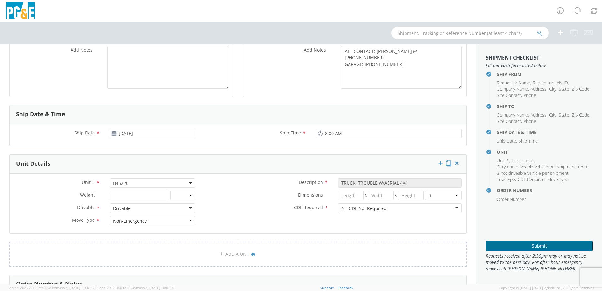
click at [502, 241] on button "Submit" at bounding box center [539, 246] width 107 height 11
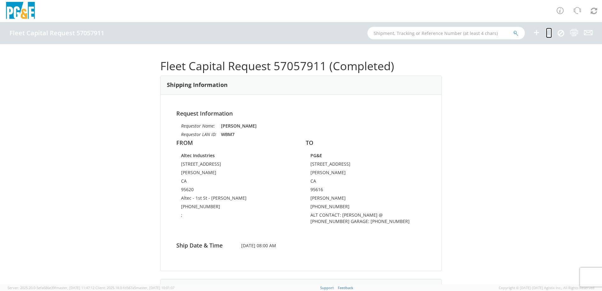
click at [548, 33] on icon at bounding box center [549, 33] width 6 height 8
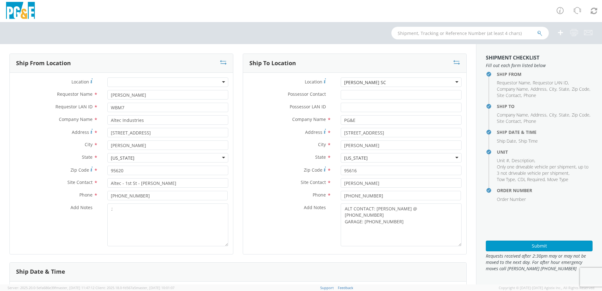
click at [378, 83] on div "[PERSON_NAME] SC" at bounding box center [401, 81] width 121 height 9
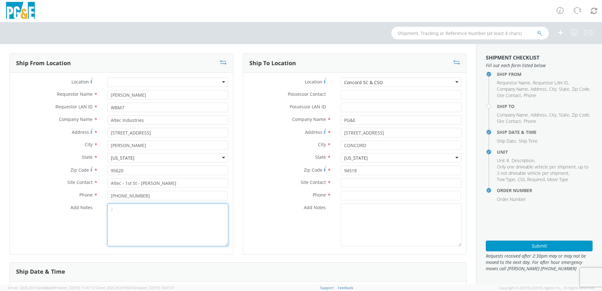
click at [162, 211] on textarea ";" at bounding box center [167, 225] width 121 height 43
click at [358, 179] on input "text" at bounding box center [401, 182] width 121 height 9
paste input "[PERSON_NAME]"
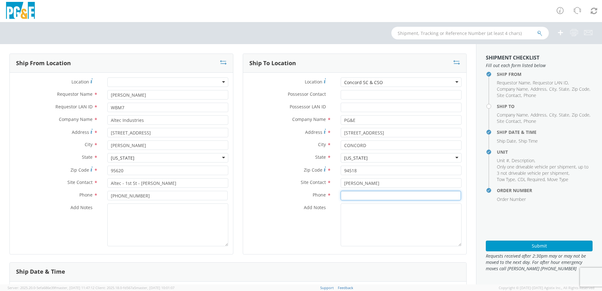
drag, startPoint x: 355, startPoint y: 199, endPoint x: 353, endPoint y: 196, distance: 3.7
click at [354, 199] on input at bounding box center [401, 195] width 120 height 9
paste input "[PHONE_NUMBER]"
click at [352, 218] on textarea "Add Notes *" at bounding box center [401, 225] width 121 height 43
click at [375, 211] on textarea "ALT CONTACT:" at bounding box center [401, 225] width 121 height 43
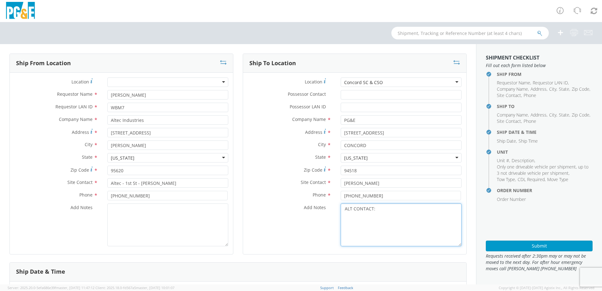
paste textarea "[PERSON_NAME] @ [PHONE_NUMBER]"
click at [371, 223] on textarea "ALT CONTACT: [PERSON_NAME] @ [PHONE_NUMBER] GARAGE:" at bounding box center [401, 225] width 121 height 43
paste textarea "[PHONE_NUMBER]"
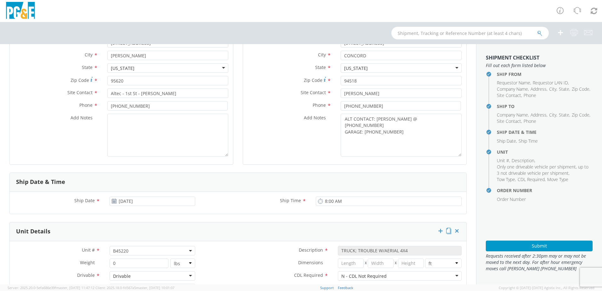
scroll to position [95, 0]
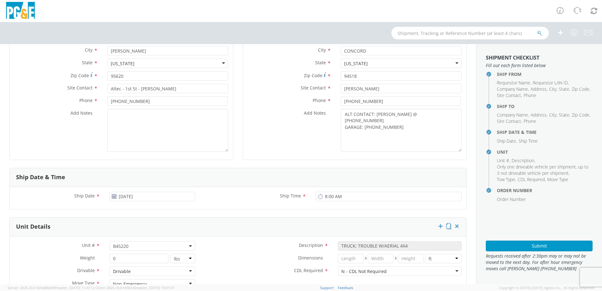
click at [141, 244] on span "B45220" at bounding box center [152, 246] width 79 height 6
click at [132, 256] on input "search" at bounding box center [152, 256] width 82 height 9
paste input "B45248"
click at [202, 258] on label "Dimensions *" at bounding box center [266, 258] width 133 height 8
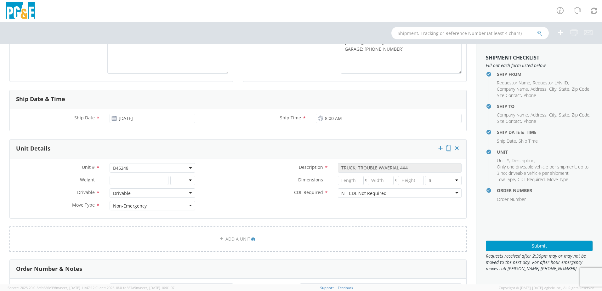
scroll to position [189, 0]
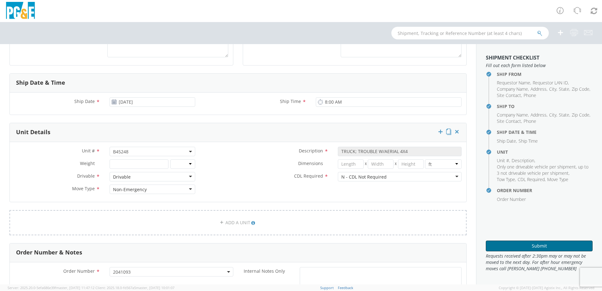
drag, startPoint x: 539, startPoint y: 247, endPoint x: 502, endPoint y: 247, distance: 36.9
click at [539, 247] on button "Submit" at bounding box center [539, 246] width 107 height 11
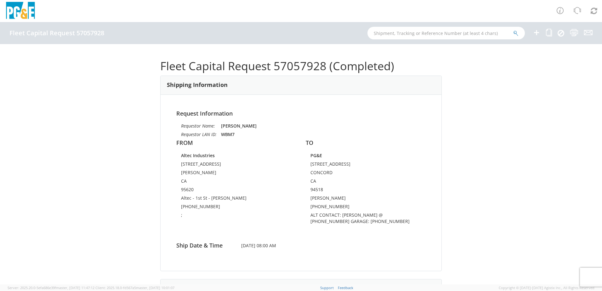
click at [552, 28] on ul at bounding box center [559, 33] width 68 height 22
click at [548, 33] on icon at bounding box center [549, 33] width 6 height 8
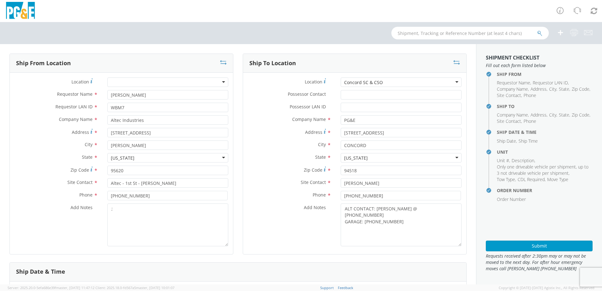
click at [392, 86] on div "Concord SC & CSO" at bounding box center [401, 81] width 121 height 9
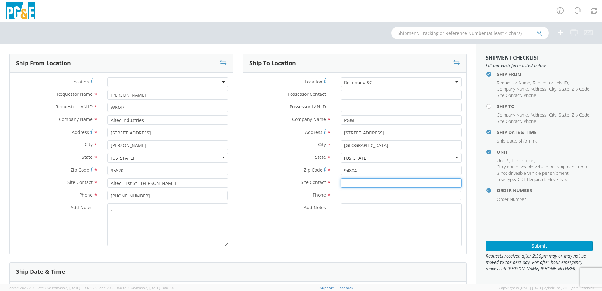
click at [371, 186] on input "text" at bounding box center [401, 182] width 121 height 9
paste input "[PERSON_NAME]"
click at [343, 195] on input at bounding box center [401, 195] width 120 height 9
paste input "[PHONE_NUMBER]"
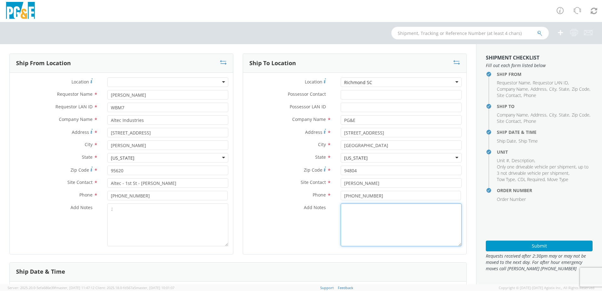
click at [370, 221] on textarea "Add Notes *" at bounding box center [401, 225] width 121 height 43
click at [373, 207] on textarea "ALT CONTACT:" at bounding box center [401, 225] width 121 height 43
paste textarea "[PERSON_NAME] @ [PHONE_NUMBER]"
click at [372, 216] on textarea "ALT CONTACT: [PERSON_NAME] @ [PHONE_NUMBER] GARAGE:" at bounding box center [401, 225] width 121 height 43
paste textarea "[PHONE_NUMBER]"
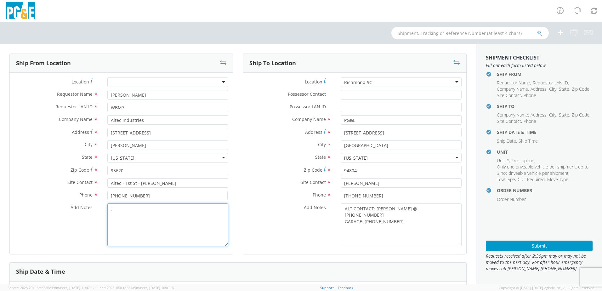
click at [172, 213] on textarea ";" at bounding box center [167, 225] width 121 height 43
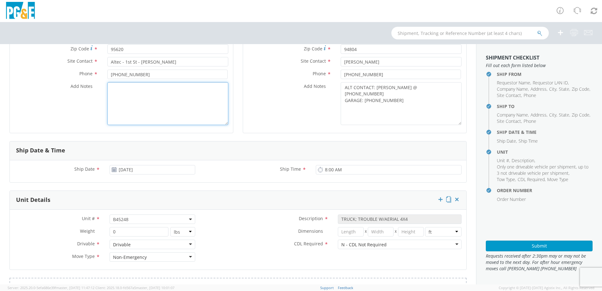
scroll to position [126, 0]
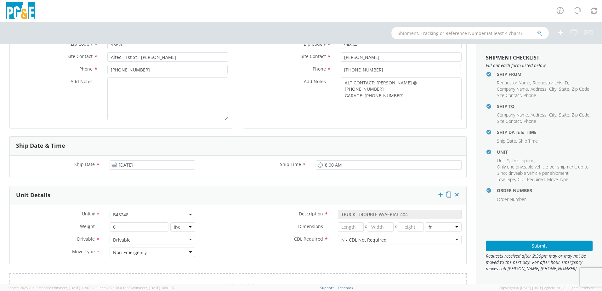
click at [132, 216] on span "B45248" at bounding box center [152, 215] width 79 height 6
click at [128, 226] on input "search" at bounding box center [152, 224] width 82 height 9
paste input "B45250"
click at [219, 233] on div "Dimensions * X X in cm ft" at bounding box center [333, 228] width 267 height 13
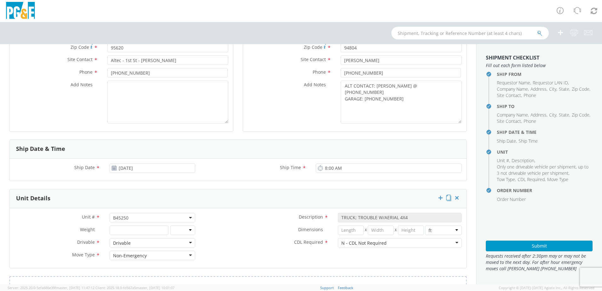
scroll to position [158, 0]
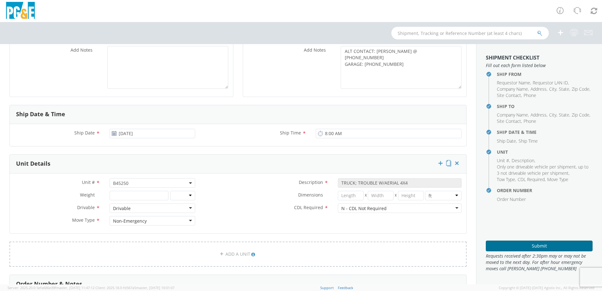
click at [502, 243] on button "Submit" at bounding box center [539, 246] width 107 height 11
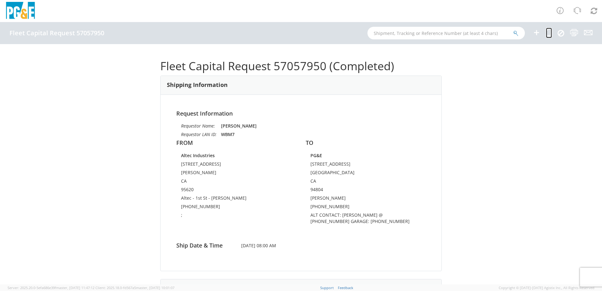
click at [550, 32] on icon at bounding box center [549, 33] width 6 height 8
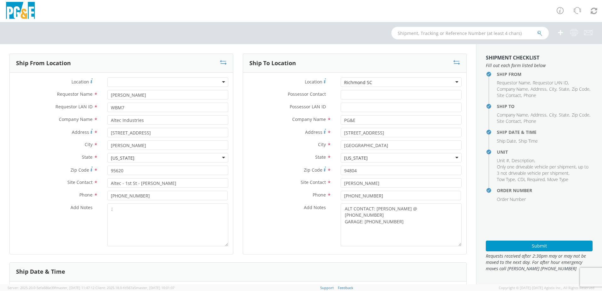
click at [376, 82] on div "Richmond SC" at bounding box center [401, 81] width 121 height 9
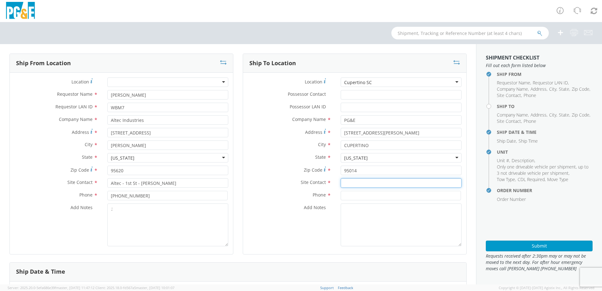
click at [368, 182] on input "text" at bounding box center [401, 182] width 121 height 9
paste input "[PERSON_NAME]"
click at [348, 197] on input at bounding box center [401, 195] width 120 height 9
paste input "[PHONE_NUMBER]"
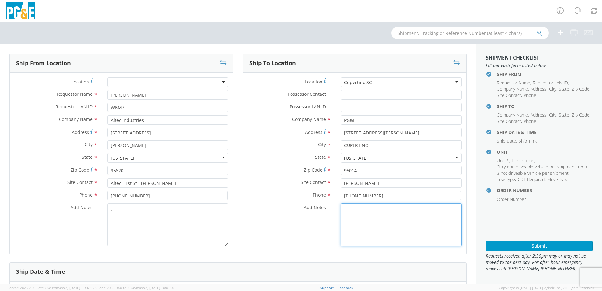
click at [348, 211] on textarea "Add Notes *" at bounding box center [401, 225] width 121 height 43
click at [382, 207] on textarea "ALT CONTACT:" at bounding box center [401, 225] width 121 height 43
paste textarea "[PERSON_NAME] @ [PHONE_NUMBER]"
click at [364, 219] on textarea "ALT CONTACT: [PERSON_NAME] @ [PHONE_NUMBER] GARAGE:" at bounding box center [401, 225] width 121 height 43
paste textarea "[PHONE_NUMBER]"
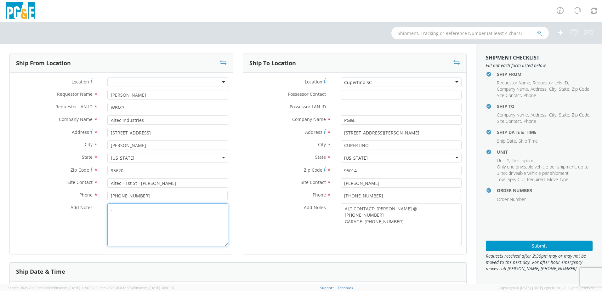
click at [137, 212] on textarea ";" at bounding box center [167, 225] width 121 height 43
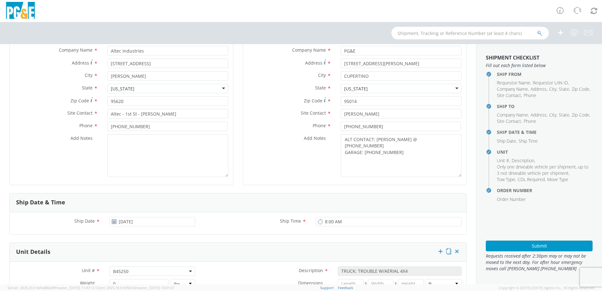
scroll to position [158, 0]
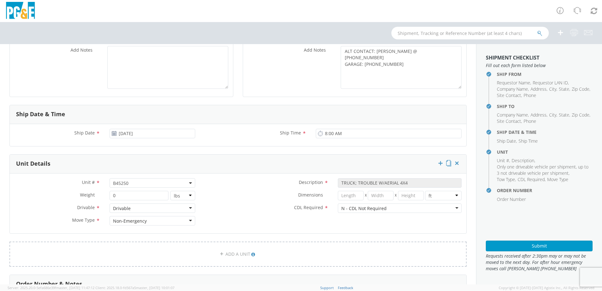
drag, startPoint x: 142, startPoint y: 183, endPoint x: 136, endPoint y: 184, distance: 5.8
click at [142, 183] on span "B45250" at bounding box center [152, 183] width 79 height 6
click at [131, 195] on input "search" at bounding box center [152, 193] width 82 height 9
paste input "B45338"
click at [213, 204] on label "CDL Required *" at bounding box center [266, 208] width 133 height 8
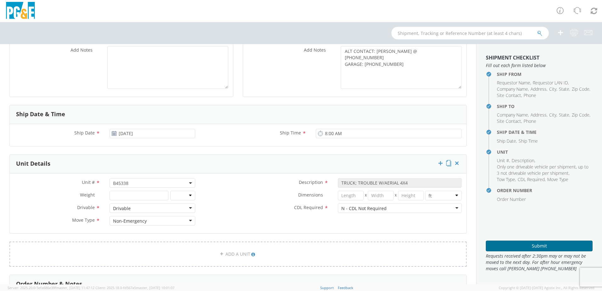
click at [511, 250] on button "Submit" at bounding box center [539, 246] width 107 height 11
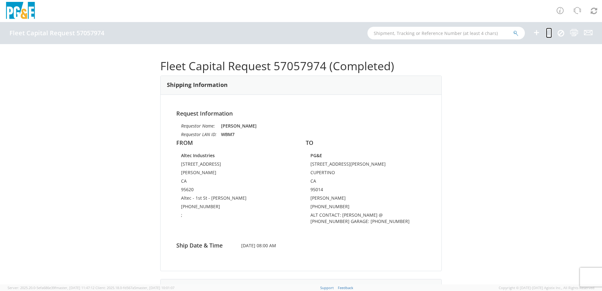
click at [549, 34] on icon at bounding box center [549, 33] width 6 height 8
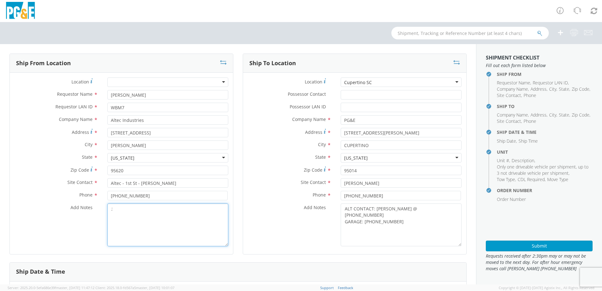
click at [123, 211] on textarea ";" at bounding box center [167, 225] width 121 height 43
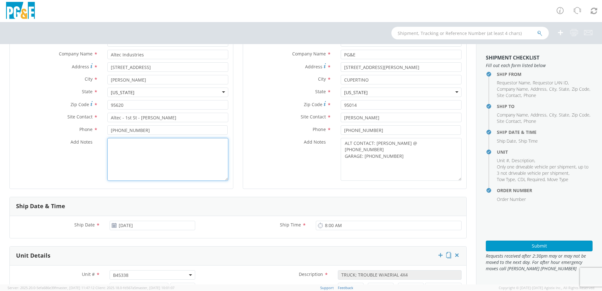
scroll to position [158, 0]
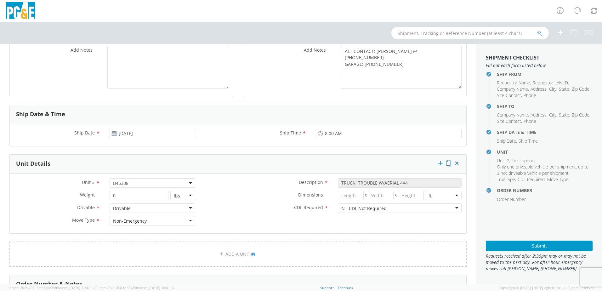
click at [133, 185] on span "B45338" at bounding box center [152, 183] width 79 height 6
click at [126, 195] on input "search" at bounding box center [152, 193] width 82 height 9
paste input "B45350"
click at [211, 199] on div "Dimensions * X X in cm ft" at bounding box center [333, 195] width 267 height 9
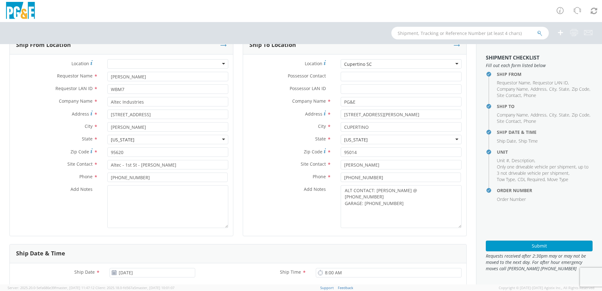
scroll to position [0, 0]
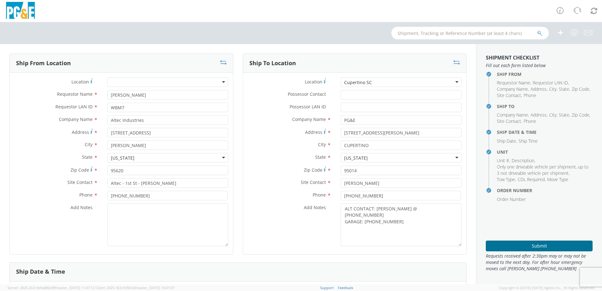
click at [486, 242] on button "Submit" at bounding box center [539, 246] width 107 height 11
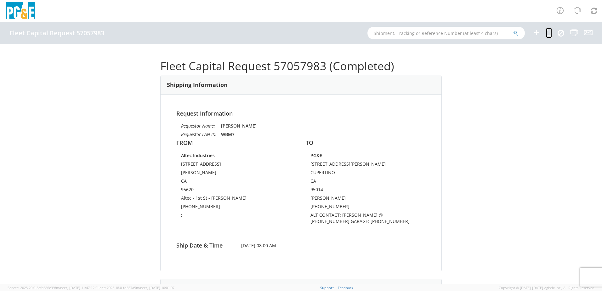
click at [549, 31] on icon at bounding box center [549, 33] width 6 height 8
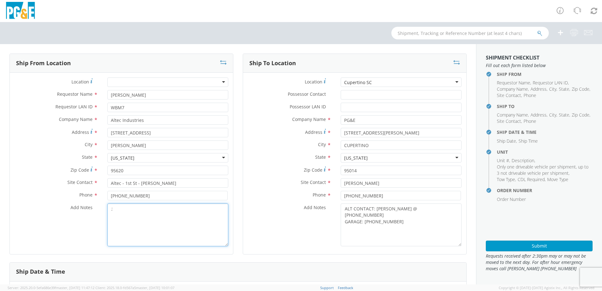
click at [216, 210] on textarea ";" at bounding box center [167, 225] width 121 height 43
click at [385, 82] on div "Cupertino SC" at bounding box center [401, 81] width 121 height 9
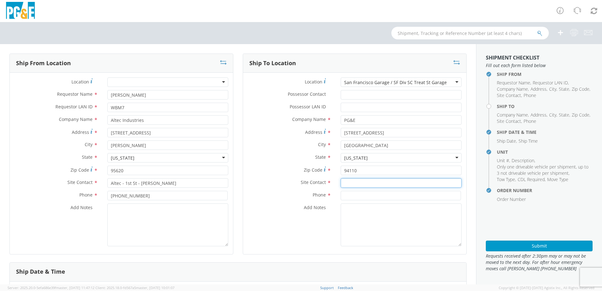
click at [376, 185] on input "text" at bounding box center [401, 182] width 121 height 9
paste input "[PERSON_NAME]"
click at [357, 190] on div "Site Contact * [PERSON_NAME]" at bounding box center [354, 184] width 223 height 13
click at [356, 194] on input at bounding box center [401, 195] width 120 height 9
paste input "[PHONE_NUMBER]"
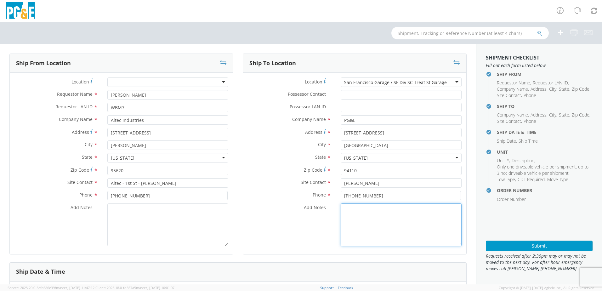
click at [352, 212] on textarea "Add Notes *" at bounding box center [401, 225] width 121 height 43
click at [381, 213] on textarea "ALT CONTACT:" at bounding box center [401, 225] width 121 height 43
paste textarea "[PERSON_NAME] @ [PHONE_NUMBER]"
click at [367, 215] on textarea "ALT CONTACT: [PERSON_NAME] @ [PHONE_NUMBER] GARAGE:" at bounding box center [401, 225] width 121 height 43
paste textarea "[PHONE_NUMBER]"
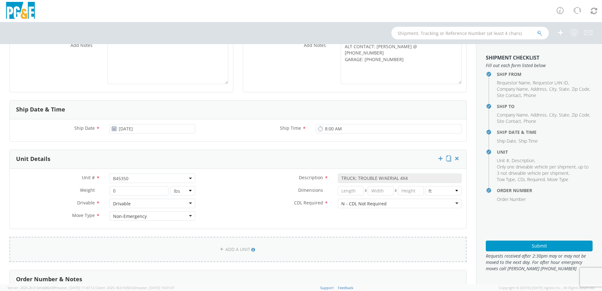
scroll to position [189, 0]
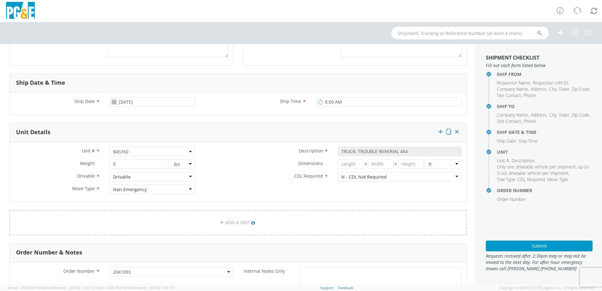
click at [135, 152] on span "B45350" at bounding box center [152, 152] width 79 height 6
click at [124, 162] on input "search" at bounding box center [152, 161] width 82 height 9
paste input "B45359"
click at [230, 168] on div "Dimensions * X X in cm ft" at bounding box center [333, 163] width 267 height 9
click at [524, 243] on button "Submit" at bounding box center [539, 246] width 107 height 11
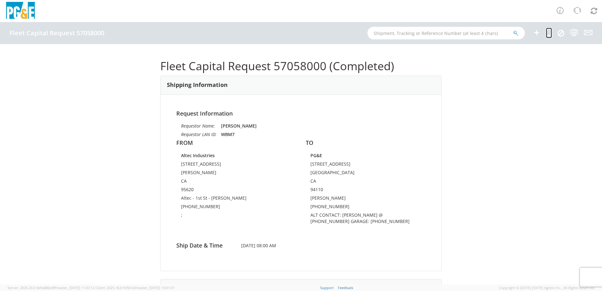
click at [548, 33] on icon at bounding box center [549, 33] width 6 height 8
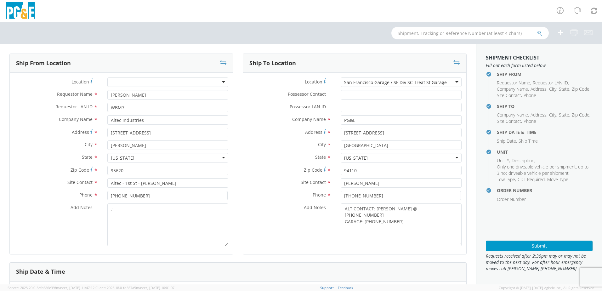
click at [453, 79] on div "San Francisco Garage / SF Div SC Treat St Garage" at bounding box center [401, 81] width 121 height 9
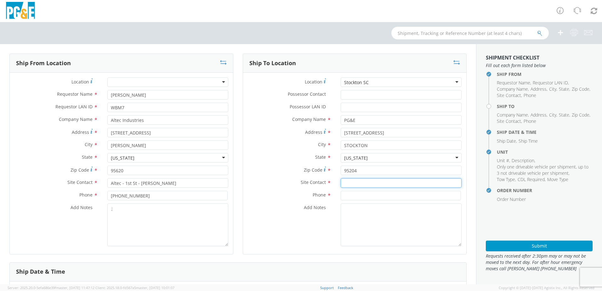
click at [376, 185] on input "text" at bounding box center [401, 182] width 121 height 9
paste input "[PERSON_NAME]"
click at [341, 196] on input at bounding box center [401, 195] width 120 height 9
paste input "[PHONE_NUMBER]"
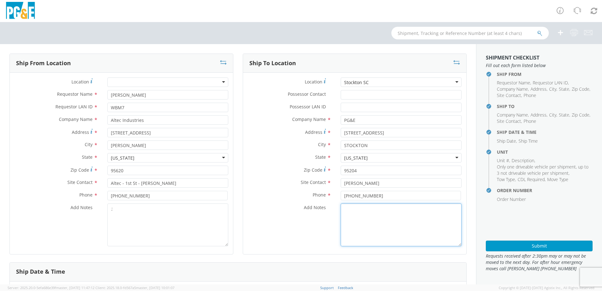
click at [380, 215] on textarea "Add Notes *" at bounding box center [401, 225] width 121 height 43
click at [382, 207] on textarea "ALT CONTACT:" at bounding box center [401, 225] width 121 height 43
paste textarea "[PERSON_NAME] @ [PHONE_NUMBER]"
click at [369, 217] on textarea "ALT CONTACT: [PERSON_NAME] @ [PHONE_NUMBER] GARAGE:" at bounding box center [401, 225] width 121 height 43
paste textarea "[PHONE_NUMBER]"
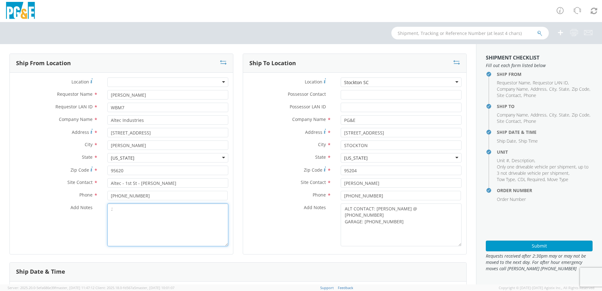
click at [184, 226] on textarea ";" at bounding box center [167, 225] width 121 height 43
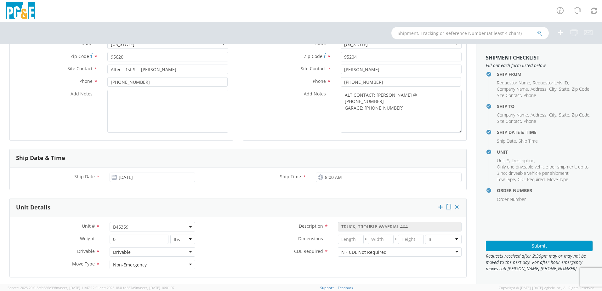
scroll to position [126, 0]
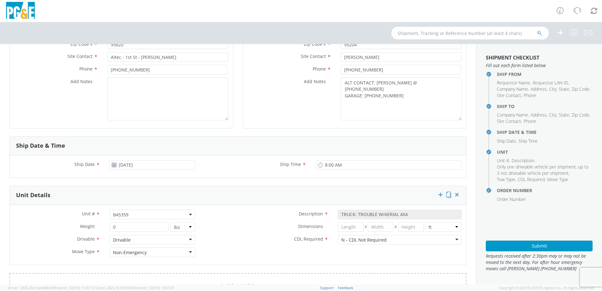
drag, startPoint x: 137, startPoint y: 215, endPoint x: 126, endPoint y: 217, distance: 10.8
click at [137, 215] on span "B45359" at bounding box center [152, 215] width 79 height 6
click at [119, 223] on input "search" at bounding box center [152, 224] width 82 height 9
paste input "B45097"
click at [251, 232] on div "Dimensions * X X in cm ft" at bounding box center [333, 228] width 267 height 13
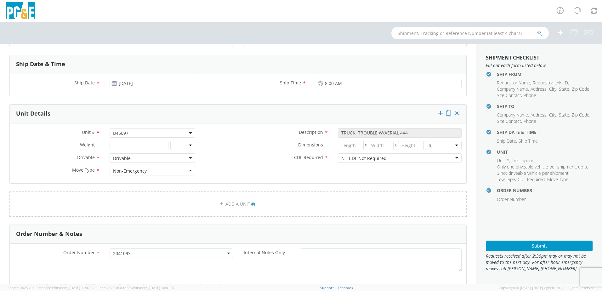
scroll to position [221, 0]
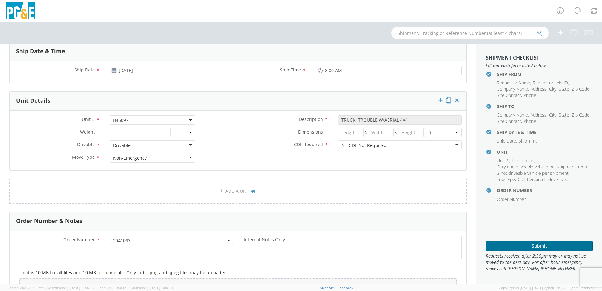
click at [527, 247] on button "Submit" at bounding box center [539, 246] width 107 height 11
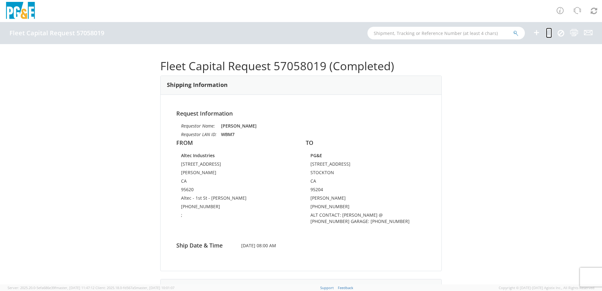
click at [548, 32] on icon at bounding box center [549, 33] width 6 height 8
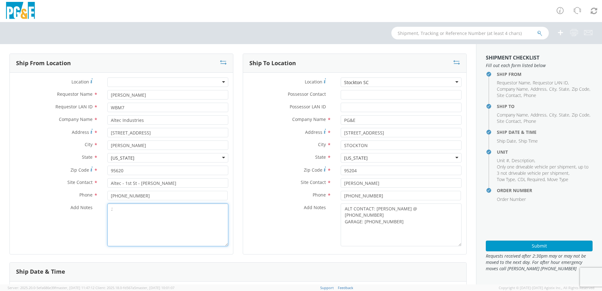
click at [137, 209] on textarea ";" at bounding box center [167, 225] width 121 height 43
click at [384, 79] on div "Stockton SC" at bounding box center [401, 81] width 121 height 9
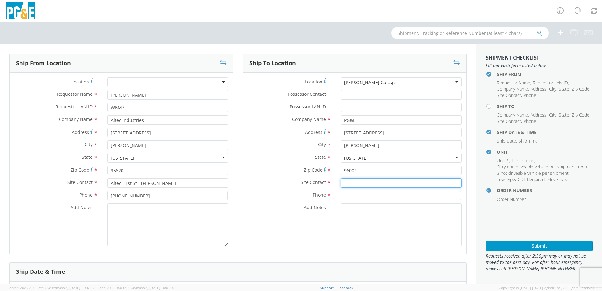
click at [357, 185] on input "text" at bounding box center [401, 182] width 121 height 9
paste input "[PERSON_NAME]"
click at [352, 193] on input at bounding box center [401, 195] width 120 height 9
paste input "[PHONE_NUMBER]"
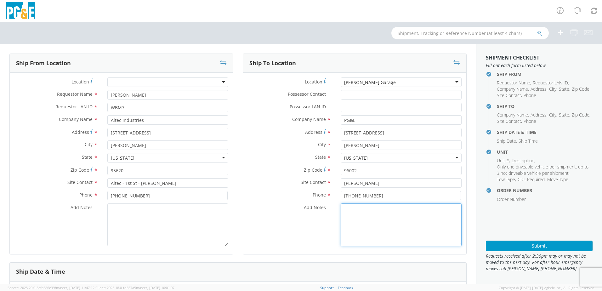
click at [354, 212] on textarea "Add Notes *" at bounding box center [401, 225] width 121 height 43
click at [396, 214] on textarea "ALT CONTACT:" at bounding box center [401, 225] width 121 height 43
paste textarea "[PERSON_NAME] @ [PHONE_NUMBER]"
click at [379, 221] on textarea "ALT CONTACT: [PERSON_NAME] @ [PHONE_NUMBER] GARAGE:" at bounding box center [401, 225] width 121 height 43
paste textarea "[PHONE_NUMBER]"
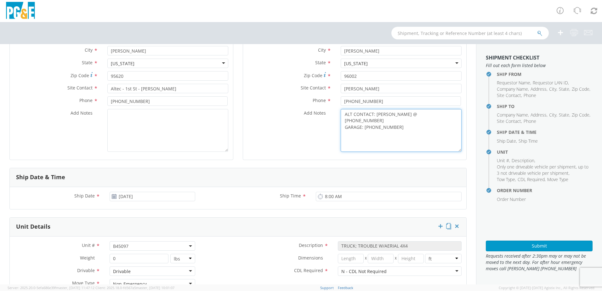
scroll to position [126, 0]
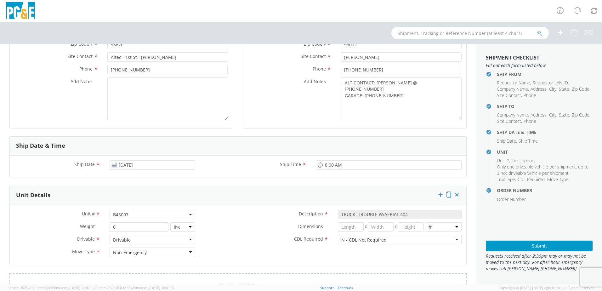
click at [138, 215] on span "B45097" at bounding box center [152, 215] width 79 height 6
click at [130, 223] on input "search" at bounding box center [152, 224] width 82 height 9
paste input "B45115"
drag, startPoint x: 215, startPoint y: 231, endPoint x: 219, endPoint y: 232, distance: 3.9
click at [217, 231] on div "Dimensions * X X in cm ft" at bounding box center [333, 226] width 267 height 9
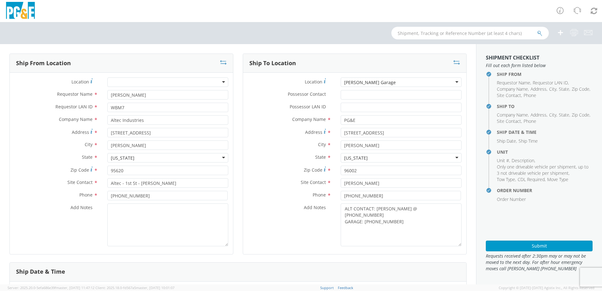
scroll to position [158, 0]
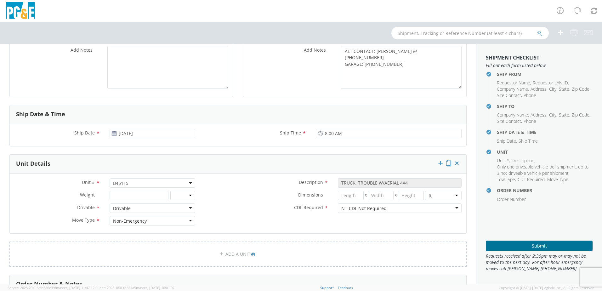
click at [528, 248] on button "Submit" at bounding box center [539, 246] width 107 height 11
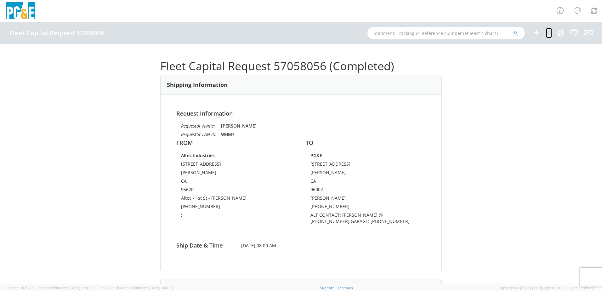
click at [550, 34] on icon at bounding box center [549, 33] width 6 height 8
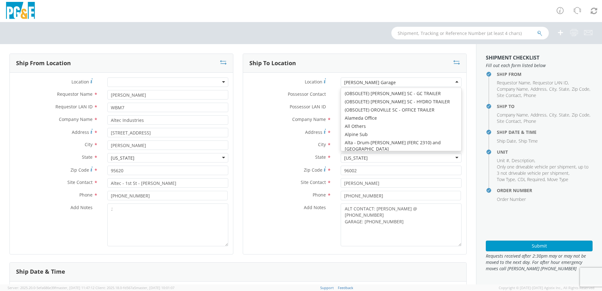
click at [402, 82] on div "[PERSON_NAME] Garage" at bounding box center [401, 81] width 121 height 9
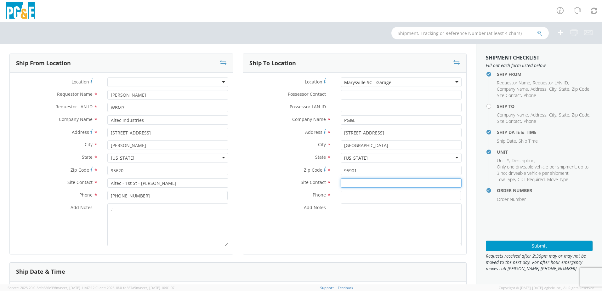
click at [349, 182] on input "text" at bounding box center [401, 182] width 121 height 9
paste input "[PERSON_NAME]"
click at [353, 199] on input at bounding box center [401, 195] width 120 height 9
paste input "[PHONE_NUMBER]"
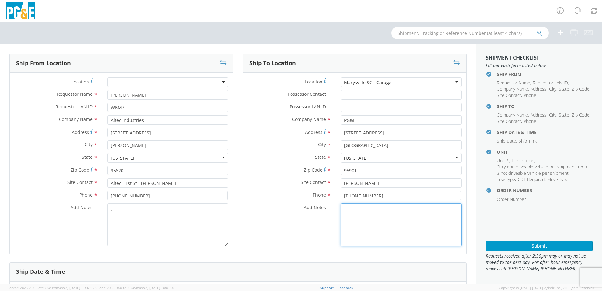
click at [351, 211] on textarea "Add Notes *" at bounding box center [401, 225] width 121 height 43
click at [382, 211] on textarea "ALT CONTACT:" at bounding box center [401, 225] width 121 height 43
paste textarea "[PERSON_NAME] @ [PHONE_NUMBER]"
click at [383, 217] on textarea "ALT CONTACT: [PERSON_NAME] @ [PHONE_NUMBER] GARAGE:" at bounding box center [401, 225] width 121 height 43
paste textarea "[PHONE_NUMBER]"
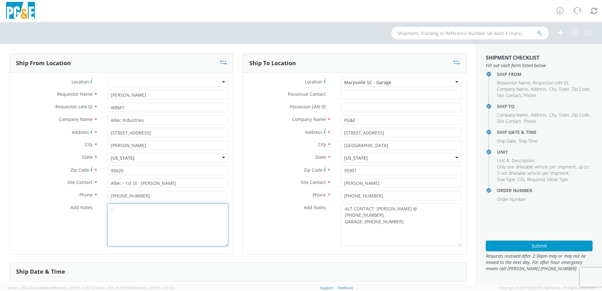
click at [127, 212] on textarea ";" at bounding box center [167, 225] width 121 height 43
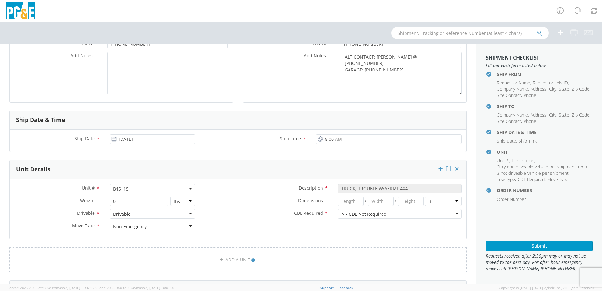
scroll to position [158, 0]
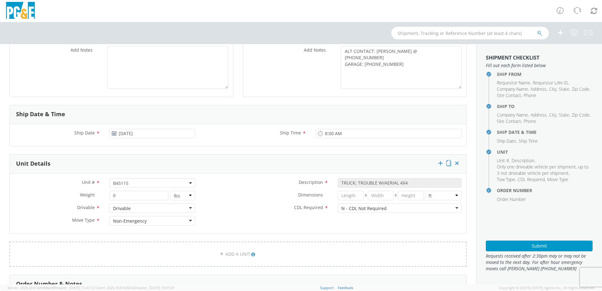
click at [143, 185] on span "B45115" at bounding box center [152, 183] width 79 height 6
click at [129, 196] on input "search" at bounding box center [152, 193] width 82 height 9
paste input "B45118"
drag, startPoint x: 237, startPoint y: 191, endPoint x: 241, endPoint y: 192, distance: 4.2
click at [238, 191] on label "Dimensions *" at bounding box center [266, 195] width 133 height 8
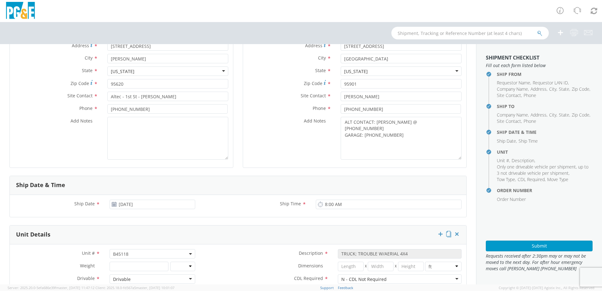
scroll to position [0, 0]
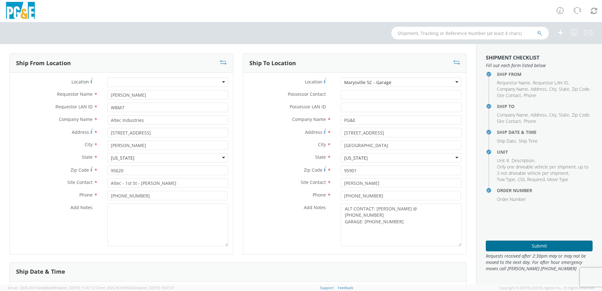
click at [515, 249] on button "Submit" at bounding box center [539, 246] width 107 height 11
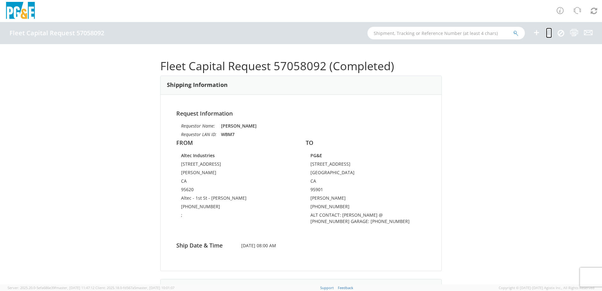
click at [547, 32] on icon at bounding box center [549, 33] width 6 height 8
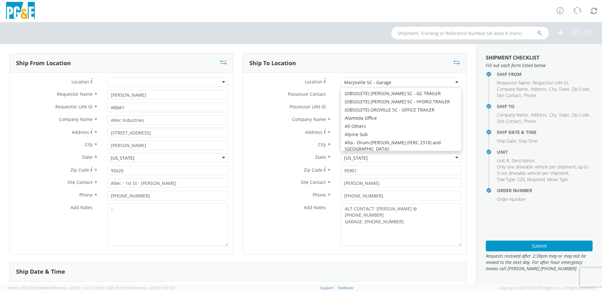
click at [413, 83] on div "Marysville SC - Garage" at bounding box center [401, 81] width 121 height 9
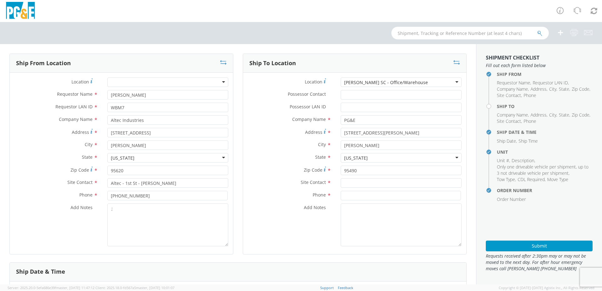
click at [423, 77] on div "Location * [PERSON_NAME] SC - Office/Warehouse [PERSON_NAME] SC - Office/Wareho…" at bounding box center [354, 163] width 223 height 181
click at [416, 81] on div "[PERSON_NAME] SC - Office/Warehouse" at bounding box center [401, 81] width 121 height 9
click at [360, 186] on input "text" at bounding box center [401, 182] width 121 height 9
paste input "[PERSON_NAME]"
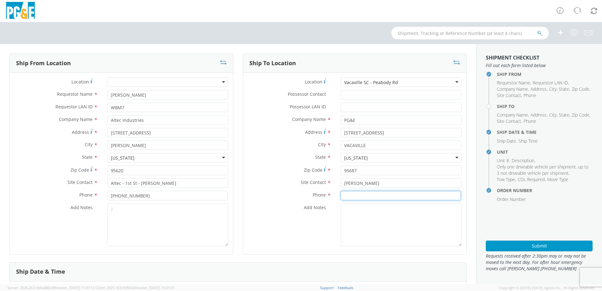
click at [345, 195] on input at bounding box center [401, 195] width 120 height 9
paste input "[PHONE_NUMBER]"
click at [357, 219] on textarea "Add Notes *" at bounding box center [401, 225] width 121 height 43
click at [375, 210] on textarea "ALT CONTACT:" at bounding box center [401, 225] width 121 height 43
paste textarea "[PERSON_NAME] @ [PHONE_NUMBER]"
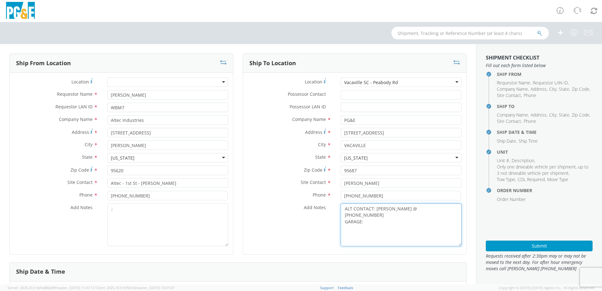
click at [369, 214] on textarea "ALT CONTACT: [PERSON_NAME] @ [PHONE_NUMBER] GARAGE:" at bounding box center [401, 225] width 121 height 43
paste textarea "[PHONE_NUMBER]"
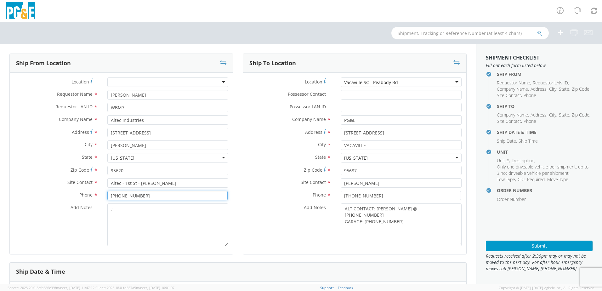
click at [134, 198] on input "[PHONE_NUMBER]" at bounding box center [167, 195] width 120 height 9
click at [131, 210] on textarea ";" at bounding box center [167, 225] width 121 height 43
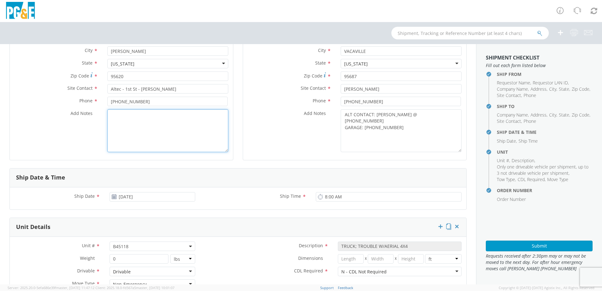
scroll to position [95, 0]
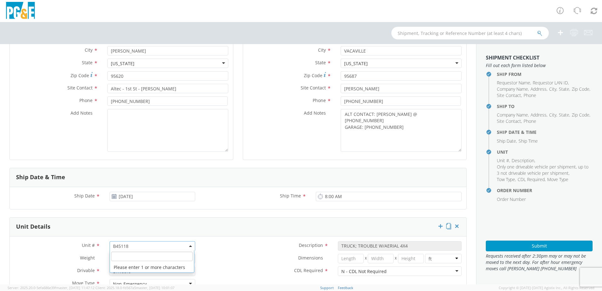
click at [138, 246] on span "B45118" at bounding box center [152, 246] width 79 height 6
click at [130, 254] on input "search" at bounding box center [152, 256] width 82 height 9
paste input "B45134"
click at [211, 255] on label "Dimensions *" at bounding box center [266, 258] width 133 height 8
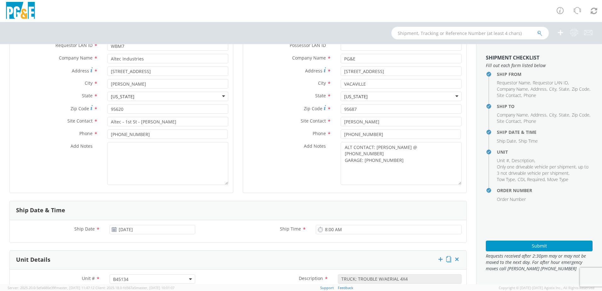
scroll to position [38, 0]
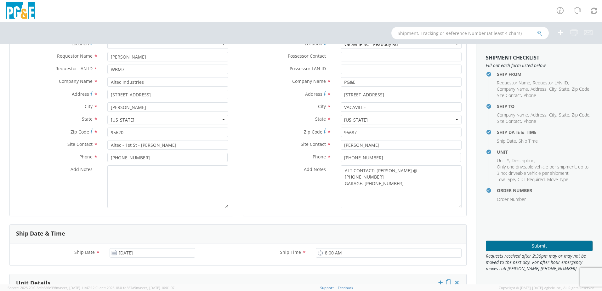
click at [508, 245] on button "Submit" at bounding box center [539, 246] width 107 height 11
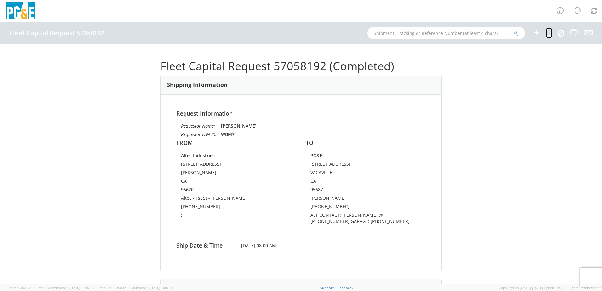
click at [548, 32] on icon at bounding box center [549, 33] width 6 height 8
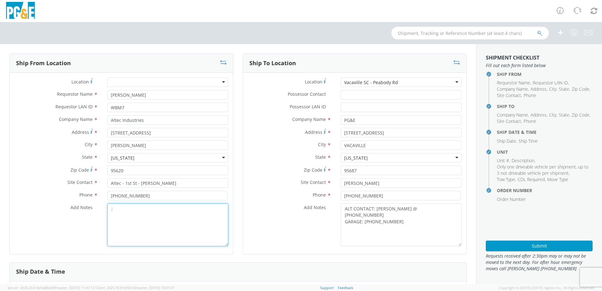
click at [118, 210] on textarea ";" at bounding box center [167, 225] width 121 height 43
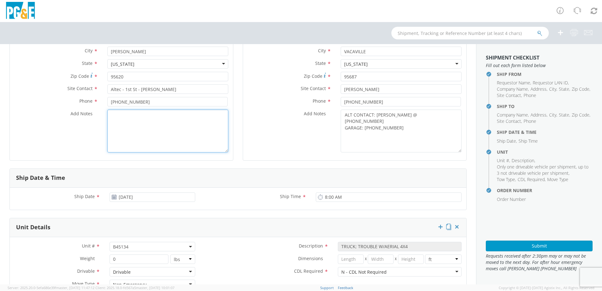
scroll to position [95, 0]
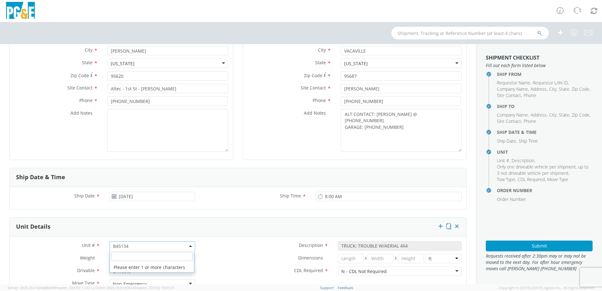
click at [135, 245] on span "B45134" at bounding box center [152, 246] width 79 height 6
click at [125, 256] on input "search" at bounding box center [152, 256] width 82 height 9
paste input "B45135"
click at [235, 255] on label "Dimensions *" at bounding box center [266, 258] width 133 height 8
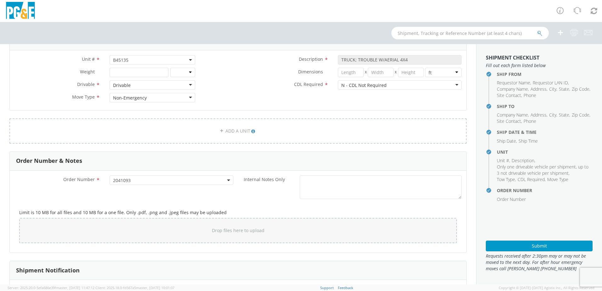
scroll to position [284, 0]
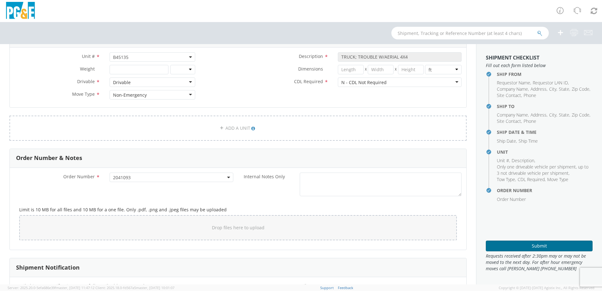
click at [553, 245] on button "Submit" at bounding box center [539, 246] width 107 height 11
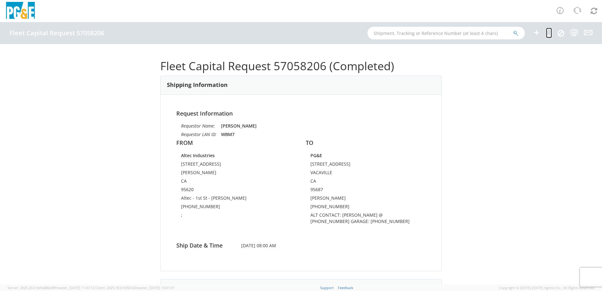
click at [547, 32] on icon at bounding box center [549, 33] width 6 height 8
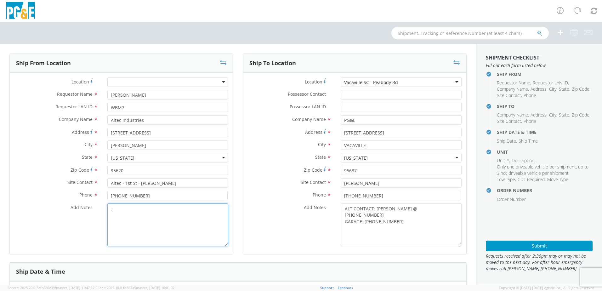
click at [134, 205] on textarea ";" at bounding box center [167, 225] width 121 height 43
click at [413, 81] on div "Vacaville SC - Peabody Rd" at bounding box center [401, 81] width 121 height 9
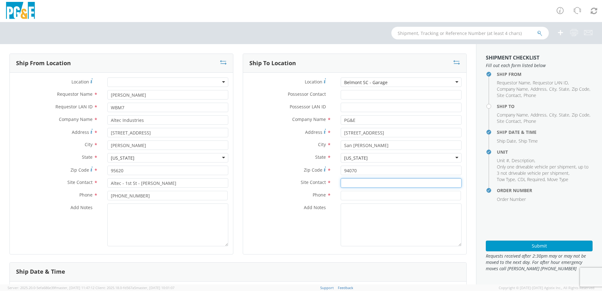
click at [358, 187] on input "text" at bounding box center [401, 182] width 121 height 9
paste input "[PERSON_NAME]"
click at [351, 196] on input at bounding box center [401, 195] width 120 height 9
paste input "[PHONE_NUMBER]"
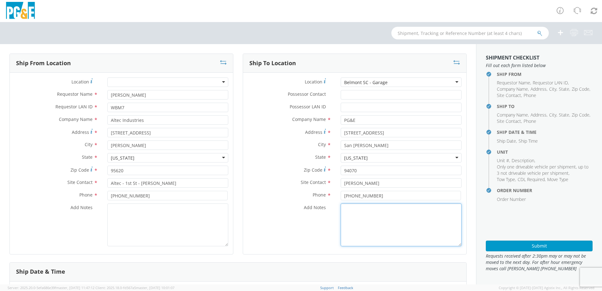
click at [348, 217] on textarea "Add Notes *" at bounding box center [401, 225] width 121 height 43
click at [392, 212] on textarea "ALT CONTACT:" at bounding box center [401, 225] width 121 height 43
paste textarea "[PERSON_NAME] @ [PHONE_NUMBER]"
click at [361, 217] on textarea "ALT CONTACT: [PERSON_NAME] @ [PHONE_NUMBER] GARAGE:" at bounding box center [401, 225] width 121 height 43
paste textarea "[PHONE_NUMBER]"
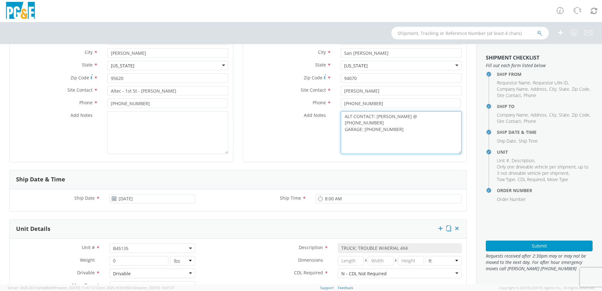
scroll to position [158, 0]
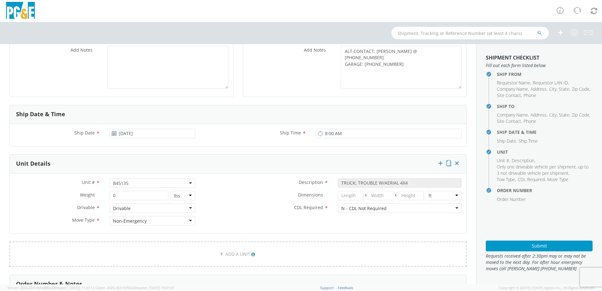
click at [132, 186] on span "B45135" at bounding box center [152, 183] width 79 height 6
click at [127, 195] on input "search" at bounding box center [152, 193] width 82 height 9
paste input "B45099"
click at [249, 200] on div "Dimensions * X X in cm ft" at bounding box center [333, 197] width 267 height 13
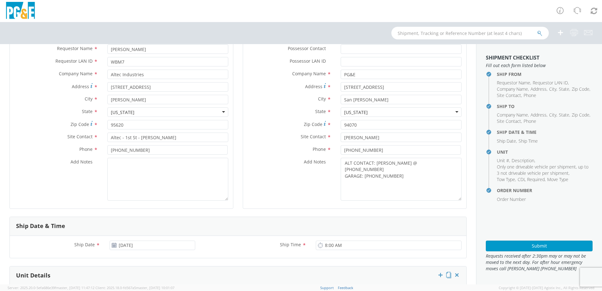
scroll to position [0, 0]
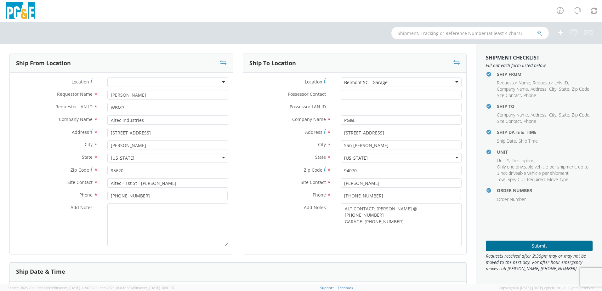
click at [508, 248] on button "Submit" at bounding box center [539, 246] width 107 height 11
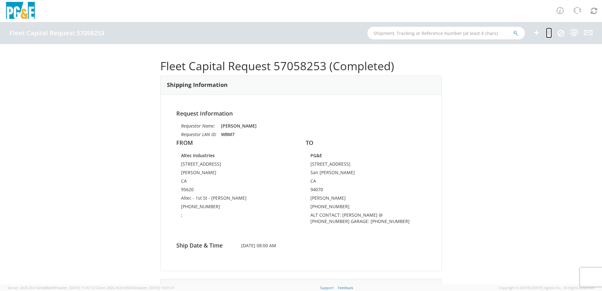
click at [549, 31] on icon at bounding box center [549, 33] width 6 height 8
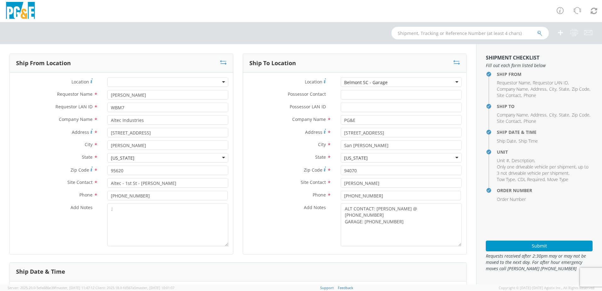
click at [400, 81] on div "Belmont SC - Garage" at bounding box center [401, 81] width 121 height 9
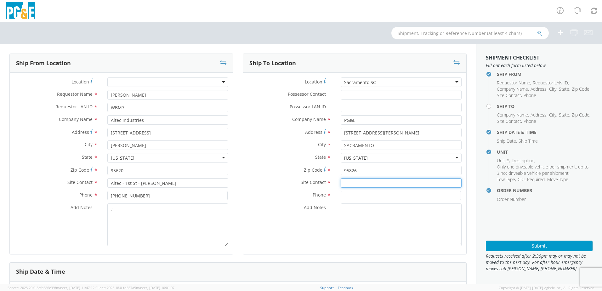
click at [367, 181] on input "text" at bounding box center [401, 182] width 121 height 9
paste input "[PERSON_NAME]"
click at [360, 197] on input at bounding box center [401, 195] width 120 height 9
paste input "[PHONE_NUMBER]"
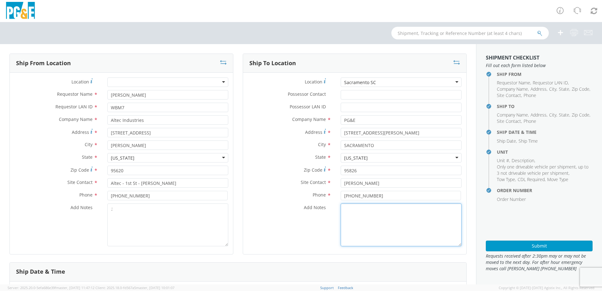
click at [360, 211] on textarea "Add Notes *" at bounding box center [401, 225] width 121 height 43
click at [398, 213] on textarea "ALT CONTACT:" at bounding box center [401, 225] width 121 height 43
paste textarea "LP THANDI @ [PHONE_NUMBER]"
click at [376, 221] on textarea "ALT CONTACT: LP THANDI @ [PHONE_NUMBER] GARAGE:" at bounding box center [401, 225] width 121 height 43
paste textarea "[PHONE_NUMBER]"
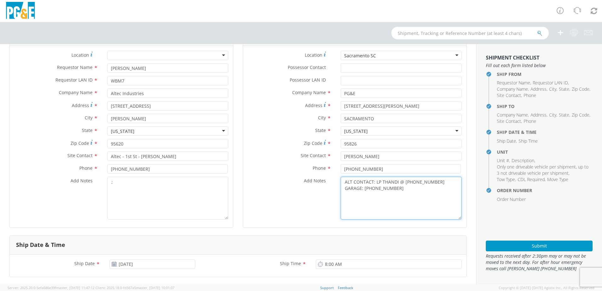
scroll to position [63, 0]
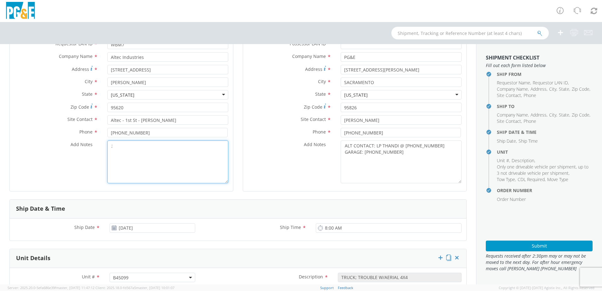
drag, startPoint x: 136, startPoint y: 141, endPoint x: 140, endPoint y: 145, distance: 5.4
click at [136, 141] on textarea ";" at bounding box center [167, 161] width 121 height 43
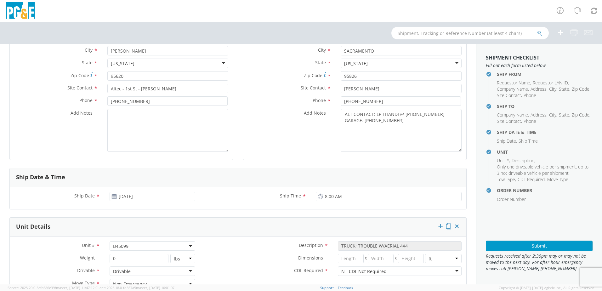
drag, startPoint x: 142, startPoint y: 245, endPoint x: 139, endPoint y: 249, distance: 4.5
click at [142, 245] on span "B45099" at bounding box center [152, 246] width 79 height 6
click at [130, 254] on input "search" at bounding box center [152, 256] width 82 height 9
paste input "B45114"
click at [259, 257] on label "Dimensions *" at bounding box center [266, 258] width 133 height 8
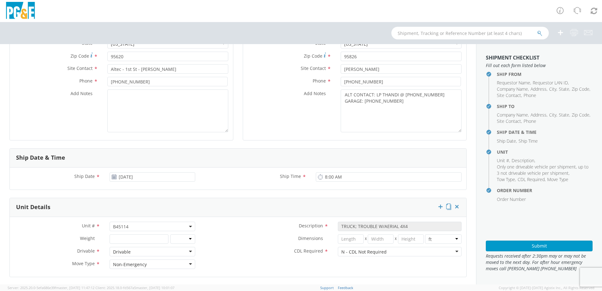
scroll to position [32, 0]
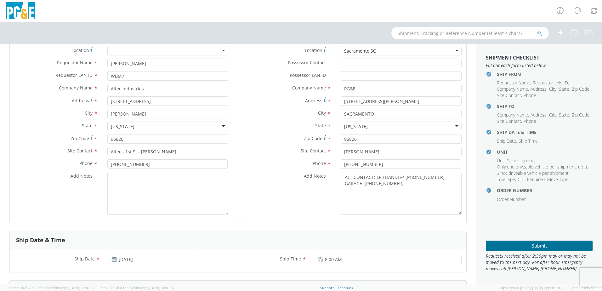
click at [539, 243] on button "Submit" at bounding box center [539, 246] width 107 height 11
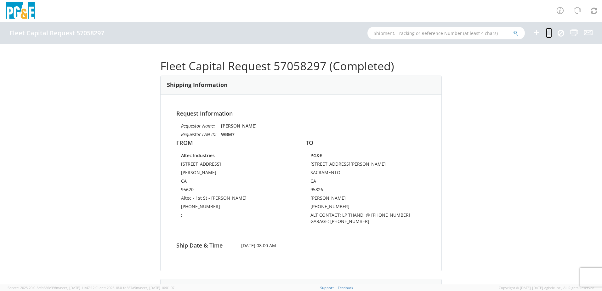
click at [547, 31] on icon at bounding box center [549, 33] width 6 height 8
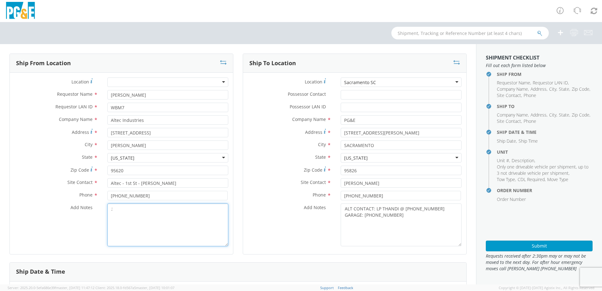
click at [129, 212] on textarea ";" at bounding box center [167, 225] width 121 height 43
click at [386, 86] on div "Sacramento SC" at bounding box center [401, 81] width 121 height 9
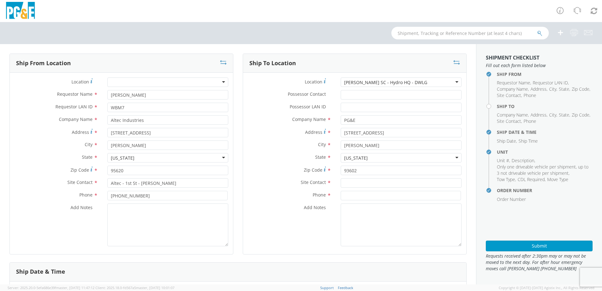
click at [410, 83] on div "[PERSON_NAME] SC - Hydro HQ - DWLG" at bounding box center [401, 81] width 121 height 9
click at [378, 78] on div "Auburn CSO" at bounding box center [401, 81] width 121 height 9
click at [352, 183] on input "text" at bounding box center [401, 182] width 121 height 9
paste input "[PERSON_NAME]"
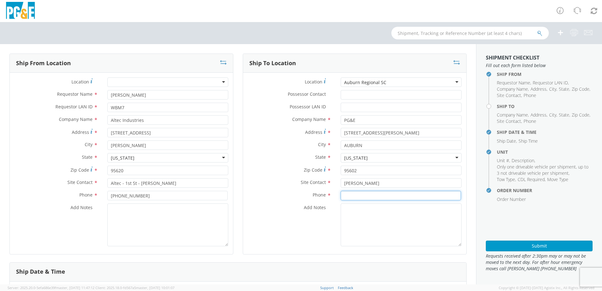
click at [352, 196] on input at bounding box center [401, 195] width 120 height 9
paste input "[PHONE_NUMBER]"
click at [358, 212] on textarea "Add Notes *" at bounding box center [401, 225] width 121 height 43
click at [404, 218] on textarea "ALT CONTACT:" at bounding box center [401, 225] width 121 height 43
paste textarea "[PERSON_NAME] @ [PHONE_NUMBER]"
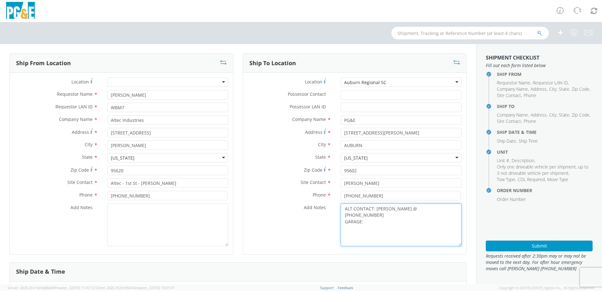
click at [385, 219] on textarea "ALT CONTACT: [PERSON_NAME] @ [PHONE_NUMBER] GARAGE:" at bounding box center [401, 225] width 121 height 43
paste textarea "[PHONE_NUMBER]"
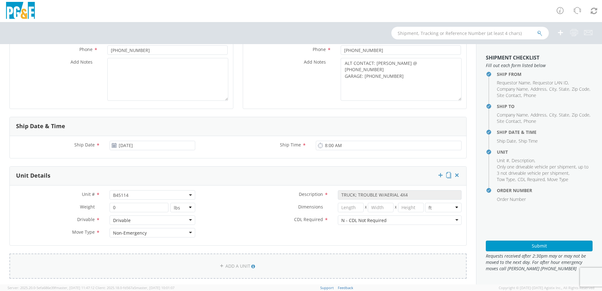
scroll to position [189, 0]
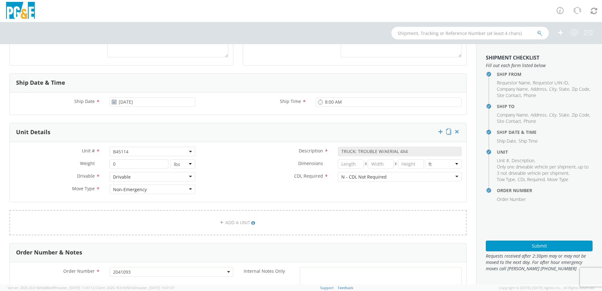
drag, startPoint x: 131, startPoint y: 149, endPoint x: 131, endPoint y: 154, distance: 4.7
click at [131, 149] on span "B45114" at bounding box center [152, 152] width 79 height 6
click at [129, 162] on input "search" at bounding box center [152, 161] width 82 height 9
paste input "B45147"
click at [219, 169] on div "Dimensions * X X in cm ft" at bounding box center [333, 165] width 267 height 13
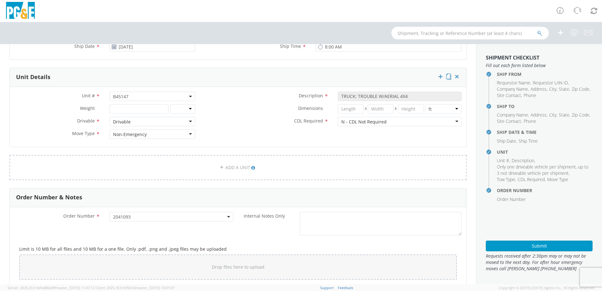
scroll to position [252, 0]
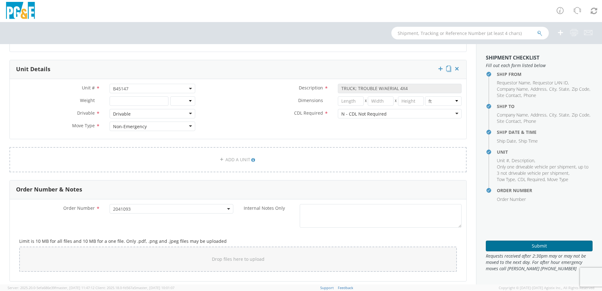
click at [518, 247] on button "Submit" at bounding box center [539, 246] width 107 height 11
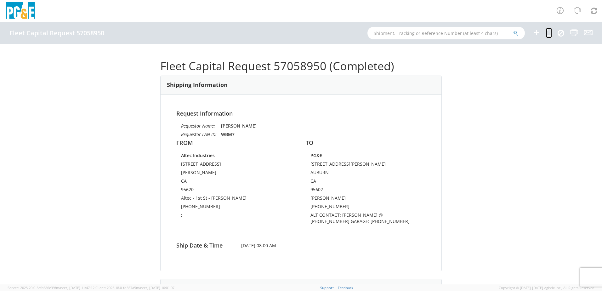
click at [549, 34] on icon at bounding box center [549, 33] width 6 height 8
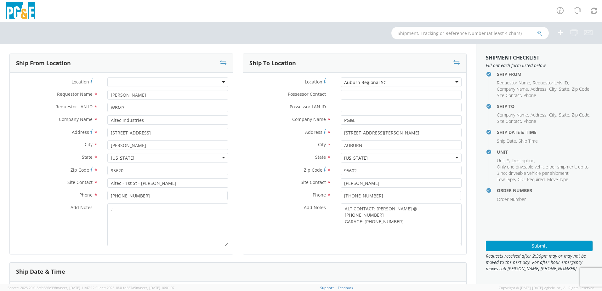
click at [398, 80] on div "Auburn Regional SC" at bounding box center [401, 81] width 121 height 9
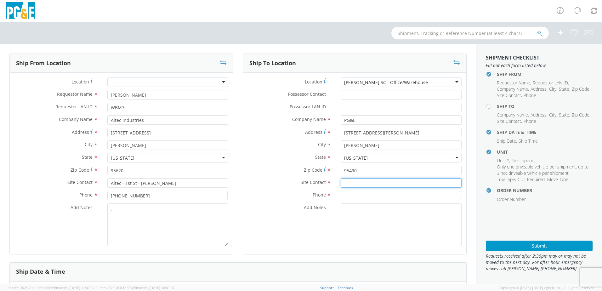
click at [353, 185] on input "text" at bounding box center [401, 182] width 121 height 9
type input "Ron Horner"
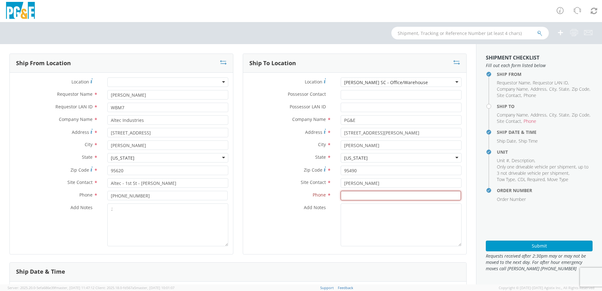
click at [345, 193] on input at bounding box center [401, 195] width 120 height 9
paste input "707-481-2115"
type input "707-481-2115"
click at [425, 221] on textarea "Add Notes *" at bounding box center [401, 225] width 121 height 43
click at [155, 222] on textarea ";" at bounding box center [167, 225] width 121 height 43
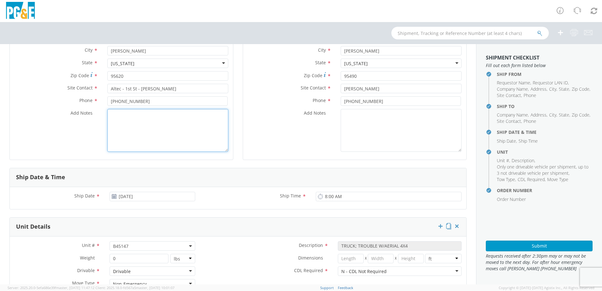
scroll to position [126, 0]
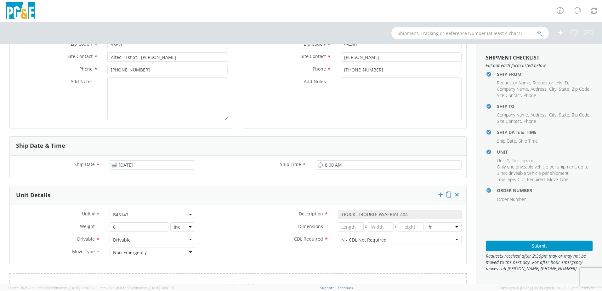
drag, startPoint x: 141, startPoint y: 214, endPoint x: 137, endPoint y: 217, distance: 5.4
click at [141, 214] on span "B45147" at bounding box center [152, 215] width 79 height 6
click at [127, 225] on input "search" at bounding box center [152, 224] width 82 height 9
paste input "B45131"
type input "B45131"
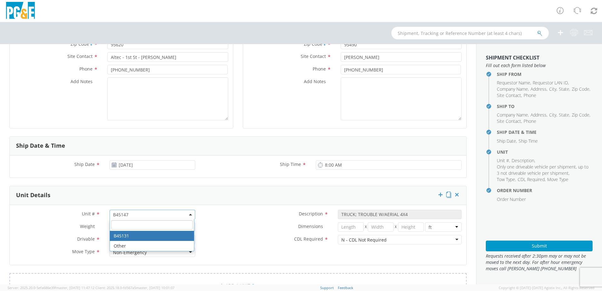
type input "19500"
select select "B45131"
click at [232, 231] on div "Dimensions * X X in cm ft" at bounding box center [333, 226] width 267 height 9
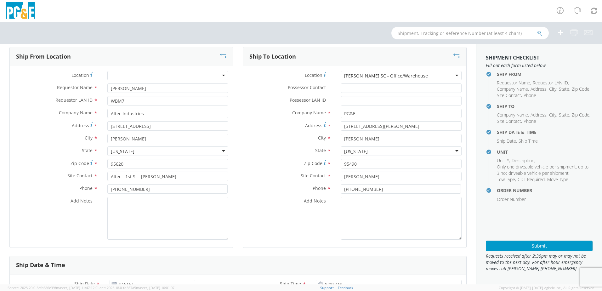
scroll to position [0, 0]
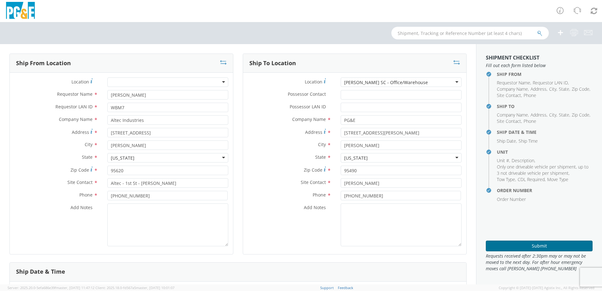
click at [523, 246] on button "Submit" at bounding box center [539, 246] width 107 height 11
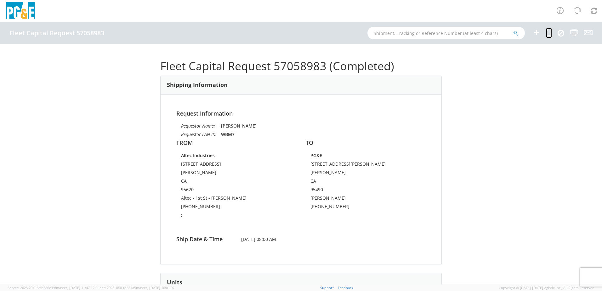
click at [549, 31] on icon at bounding box center [549, 33] width 6 height 8
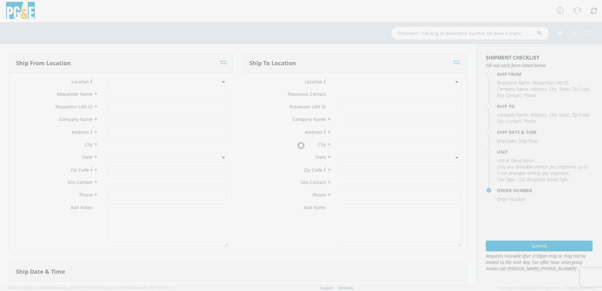
type input "[PERSON_NAME]"
type input "WBM7"
type input "Altec Industries"
type input "[STREET_ADDRESS]"
type input "[PERSON_NAME]"
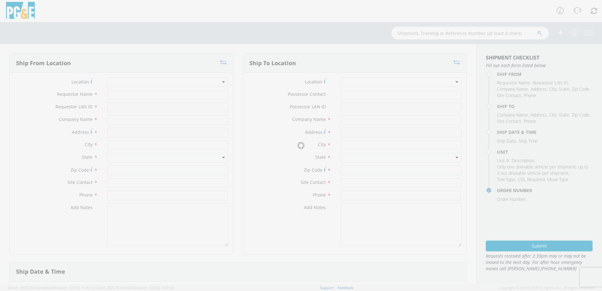
type input "95620"
type input "Altec - 1st St - [PERSON_NAME]"
type input "[PHONE_NUMBER]"
type textarea ";"
type input "PG&E"
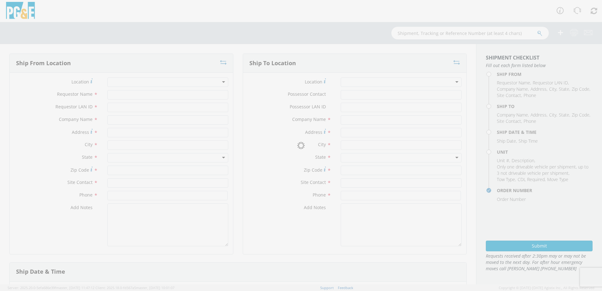
type input "[STREET_ADDRESS][PERSON_NAME]"
type input "[PERSON_NAME]"
type input "95490"
type input "Ron Horner"
type input "707-481-2115"
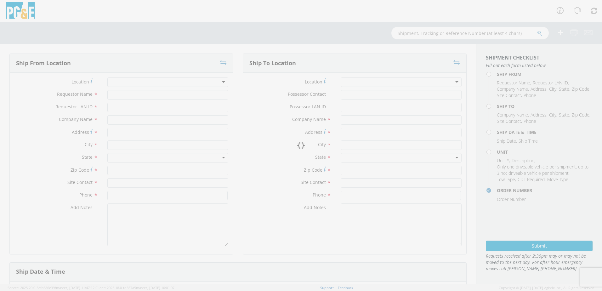
type input "[DATE]"
type input "8:00 AM"
type input "TRUCK; TROUBLE W/AERIAL 4X4"
type input "19500"
select select "B45131"
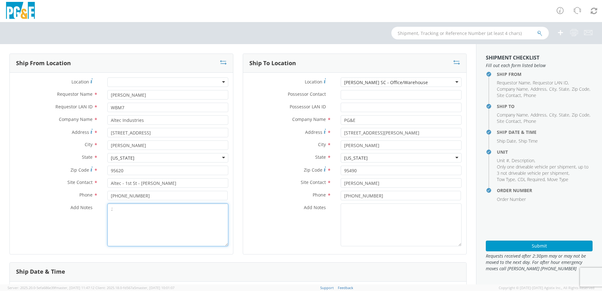
click at [122, 208] on textarea ";" at bounding box center [167, 225] width 121 height 43
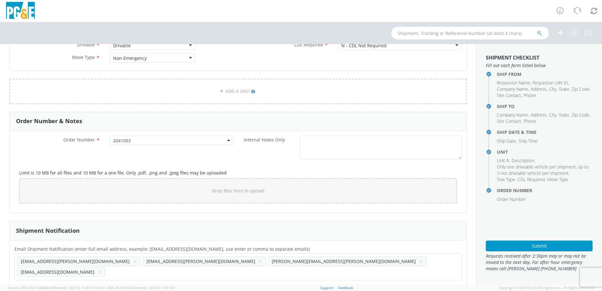
scroll to position [322, 0]
click at [133, 262] on button "×" at bounding box center [135, 260] width 4 height 8
click at [133, 261] on button "×" at bounding box center [135, 260] width 4 height 8
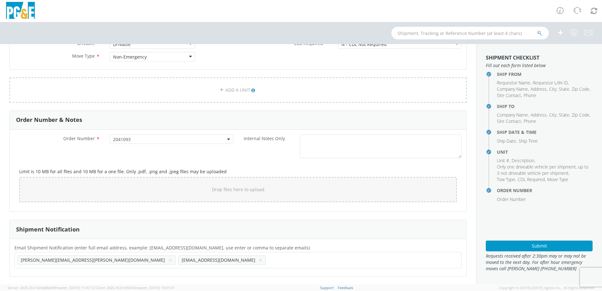
click at [169, 260] on button "×" at bounding box center [171, 260] width 4 height 8
click at [84, 263] on ul "[EMAIL_ADDRESS][DOMAIN_NAME] ×" at bounding box center [238, 260] width 442 height 11
paste input "tom@douglasstruckbodies.com"
type input "tom@douglasstruckbodies.com"
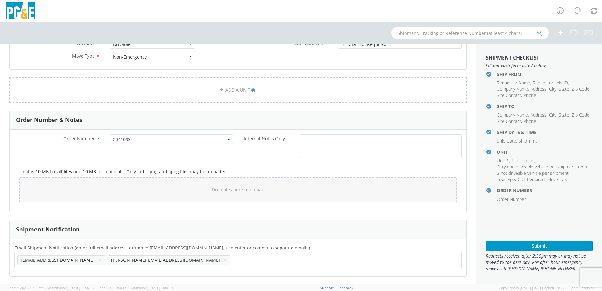
click at [155, 263] on ul "D11O@pge.com × tom@douglasstruckbodies.com ×" at bounding box center [238, 260] width 442 height 11
paste input "darian@douglasstruckbodies.com"
type input "darian@douglasstruckbodies.com"
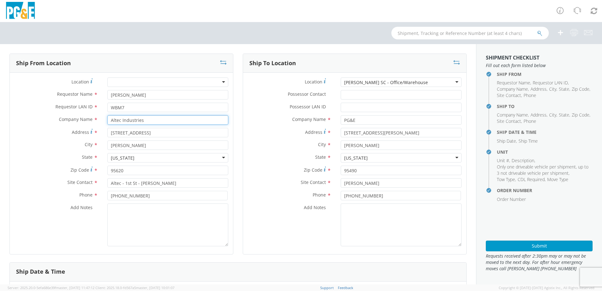
click at [140, 120] on input "Altec Industries" at bounding box center [167, 119] width 121 height 9
drag, startPoint x: 124, startPoint y: 121, endPoint x: 83, endPoint y: 121, distance: 41.9
click at [83, 121] on div "Company Name * Altec Industries" at bounding box center [121, 119] width 223 height 9
click at [126, 133] on span "Doug lass Truck Bodies" at bounding box center [147, 132] width 72 height 6
type input "Douglass Truck Bodies"
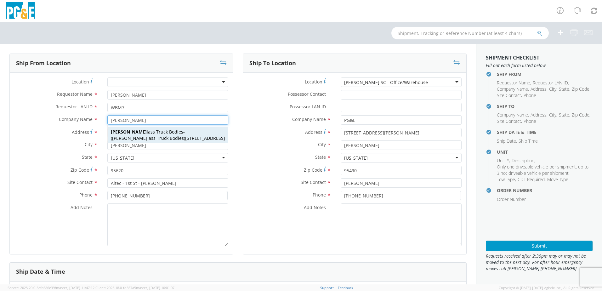
type input "231 21st St"
type input "Bakersfield"
type input "93301"
type input "Douglass Truck Bodies"
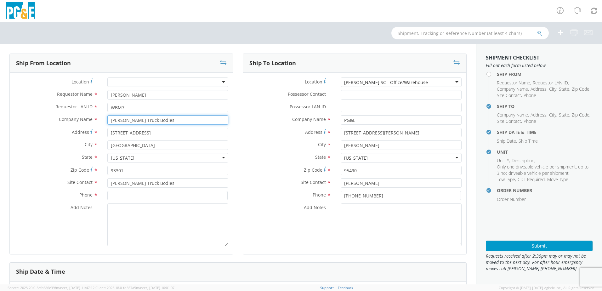
type input "Douglass Truck Bodies"
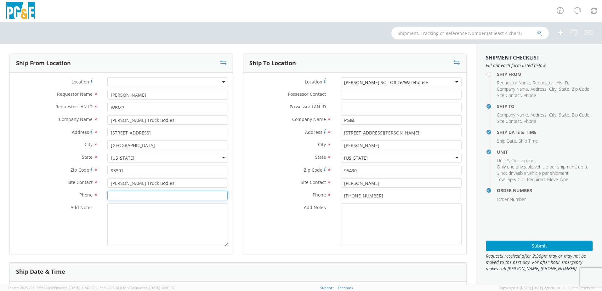
click at [114, 195] on input at bounding box center [167, 195] width 120 height 9
click at [117, 197] on input at bounding box center [167, 195] width 120 height 9
drag, startPoint x: 121, startPoint y: 196, endPoint x: 134, endPoint y: 196, distance: 13.2
click at [121, 196] on input at bounding box center [167, 195] width 120 height 9
paste input "5302155240"
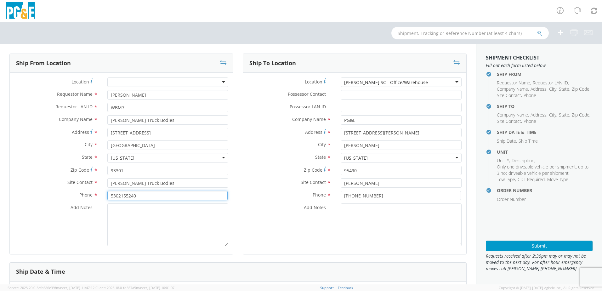
type input "5302155240"
click at [165, 233] on textarea "Add Notes *" at bounding box center [167, 225] width 121 height 43
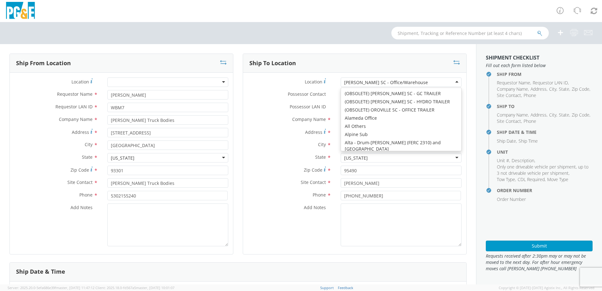
click at [409, 85] on div "[PERSON_NAME] SC - Office/Warehouse" at bounding box center [401, 81] width 121 height 9
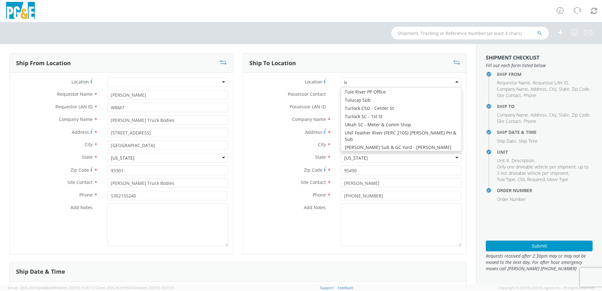
scroll to position [2, 0]
type input "lem"
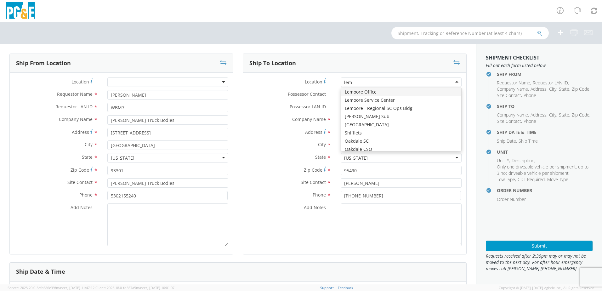
scroll to position [0, 0]
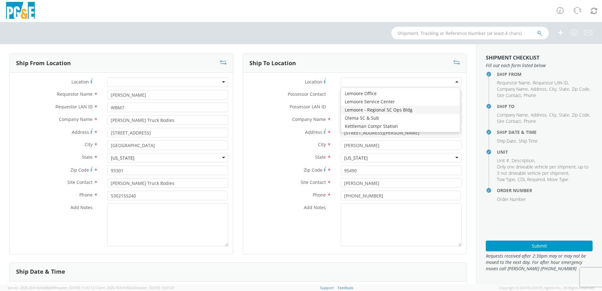
type input "1495 Enterprise Dr"
type input "Lemoore"
type input "93245"
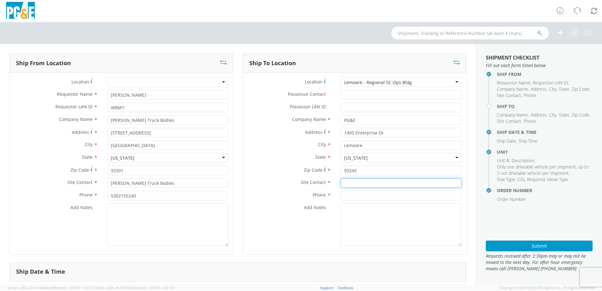
click at [353, 184] on input "text" at bounding box center [401, 182] width 121 height 9
paste input "Gary Braden"
type input "Gary Braden"
click at [367, 196] on input at bounding box center [401, 195] width 120 height 9
paste input "559-385-6566"
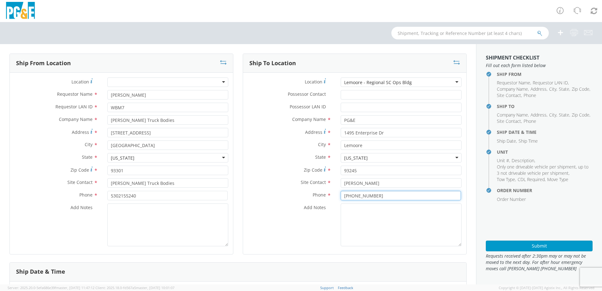
type input "559-385-6566"
click at [367, 213] on textarea "Add Notes *" at bounding box center [401, 225] width 121 height 43
type textarea "a"
click at [379, 209] on textarea "ALT CONTACT:" at bounding box center [401, 225] width 121 height 43
paste textarea "JOHN REED @ 661-364-4009"
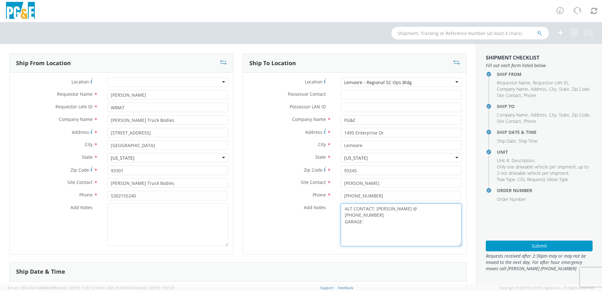
click at [371, 217] on textarea "ALT CONTACT: JOHN REED @ 661-364-4009 GARAGE:" at bounding box center [401, 225] width 121 height 43
paste textarea "559-891-2181"
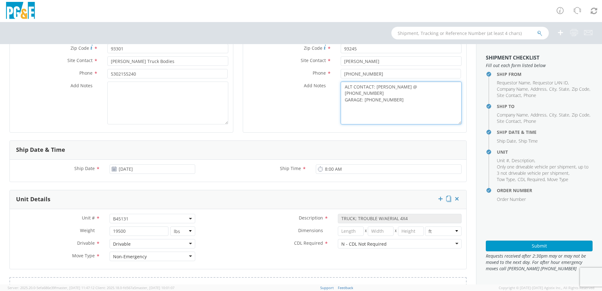
scroll to position [158, 0]
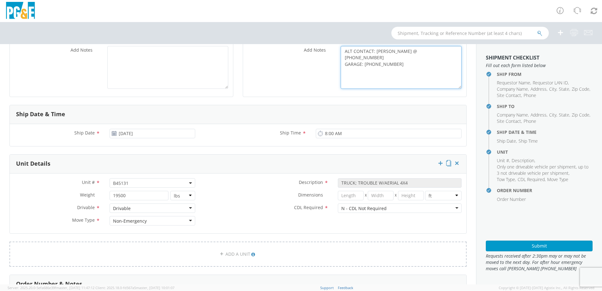
type textarea "ALT CONTACT: JOHN REED @ 661-364-4009 GARAGE: 559-891-2181"
drag, startPoint x: 139, startPoint y: 182, endPoint x: 136, endPoint y: 186, distance: 4.5
click at [139, 182] on span "B45131" at bounding box center [152, 183] width 79 height 6
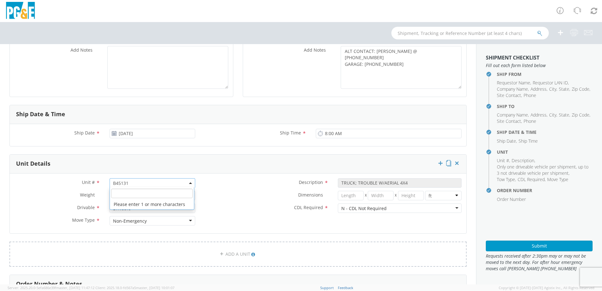
click at [128, 198] on span at bounding box center [152, 193] width 84 height 12
click at [128, 192] on input "search" at bounding box center [152, 193] width 82 height 9
paste input "B40843"
type input "B40843"
type input "TRUCK; CREW CAB >15001 4X4"
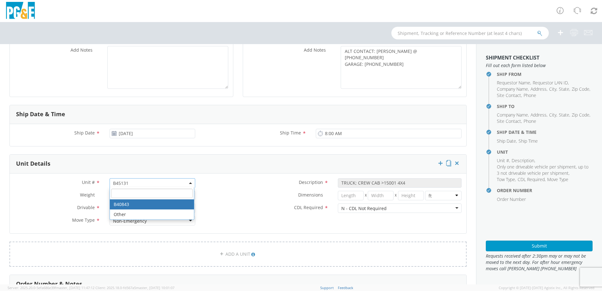
select select "B40843"
click at [233, 200] on div "Dimensions * X X in cm ft" at bounding box center [333, 195] width 267 height 9
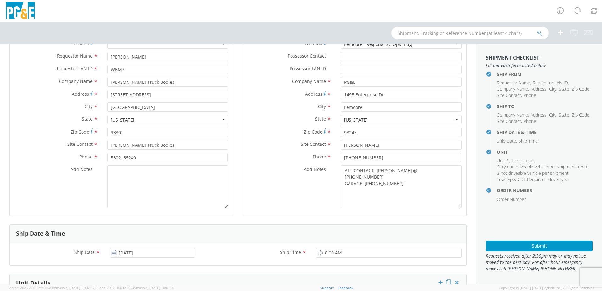
scroll to position [7, 0]
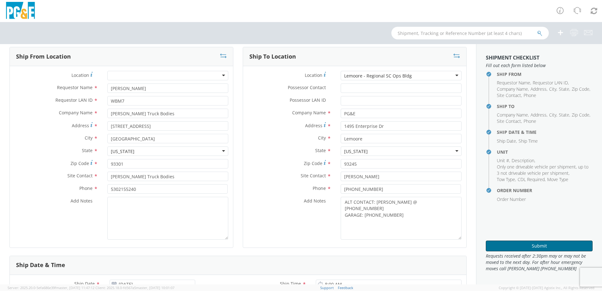
drag, startPoint x: 571, startPoint y: 246, endPoint x: 537, endPoint y: 250, distance: 34.5
click at [571, 246] on button "Submit" at bounding box center [539, 246] width 107 height 11
